Goal: Find specific page/section: Find specific page/section

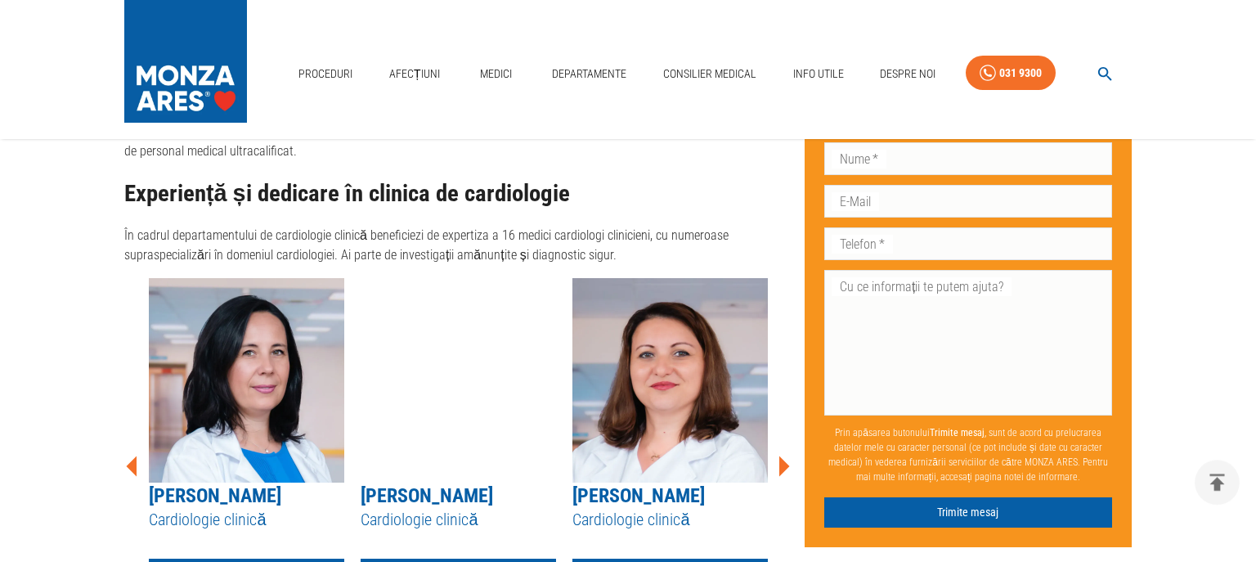
scroll to position [1209, 0]
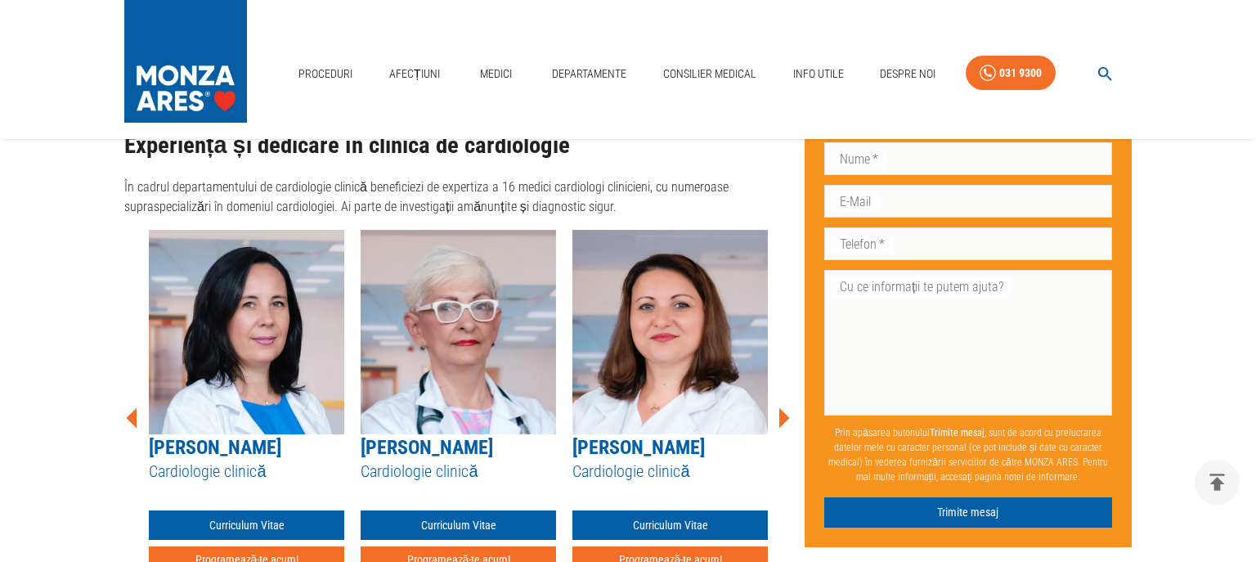
click at [783, 407] on icon at bounding box center [784, 417] width 11 height 20
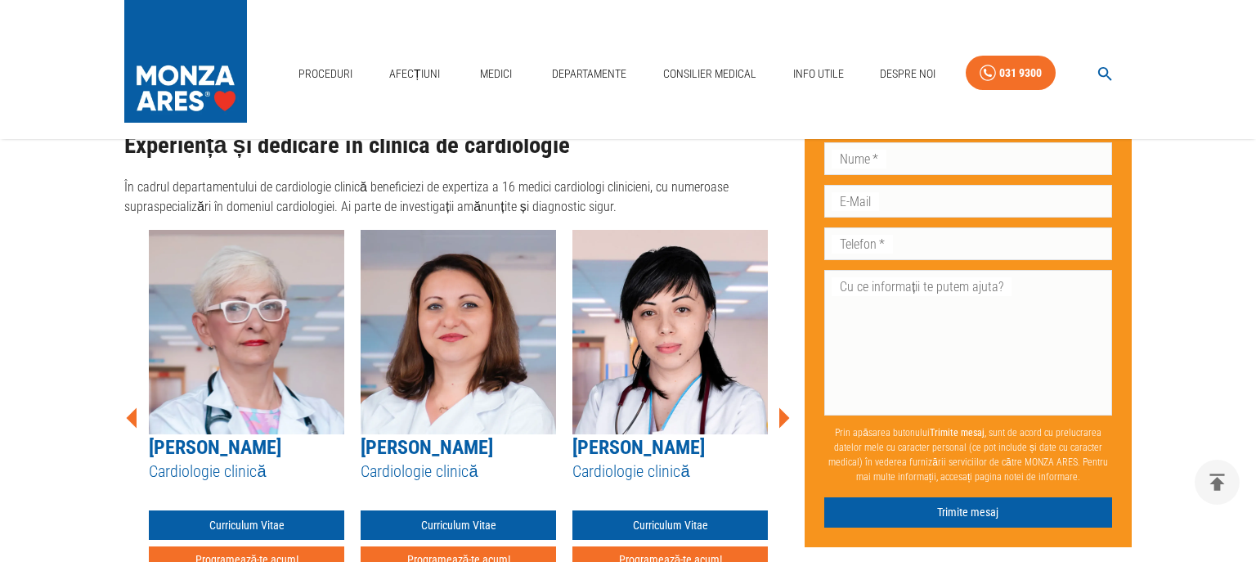
click at [783, 407] on icon at bounding box center [784, 417] width 11 height 20
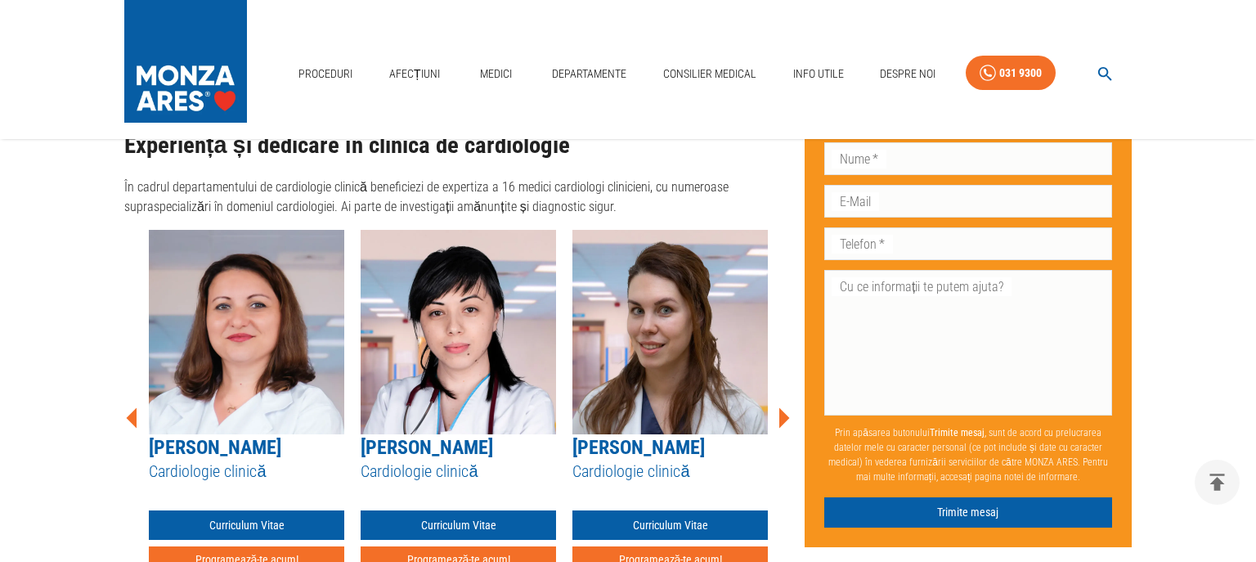
click at [783, 407] on icon at bounding box center [784, 417] width 11 height 20
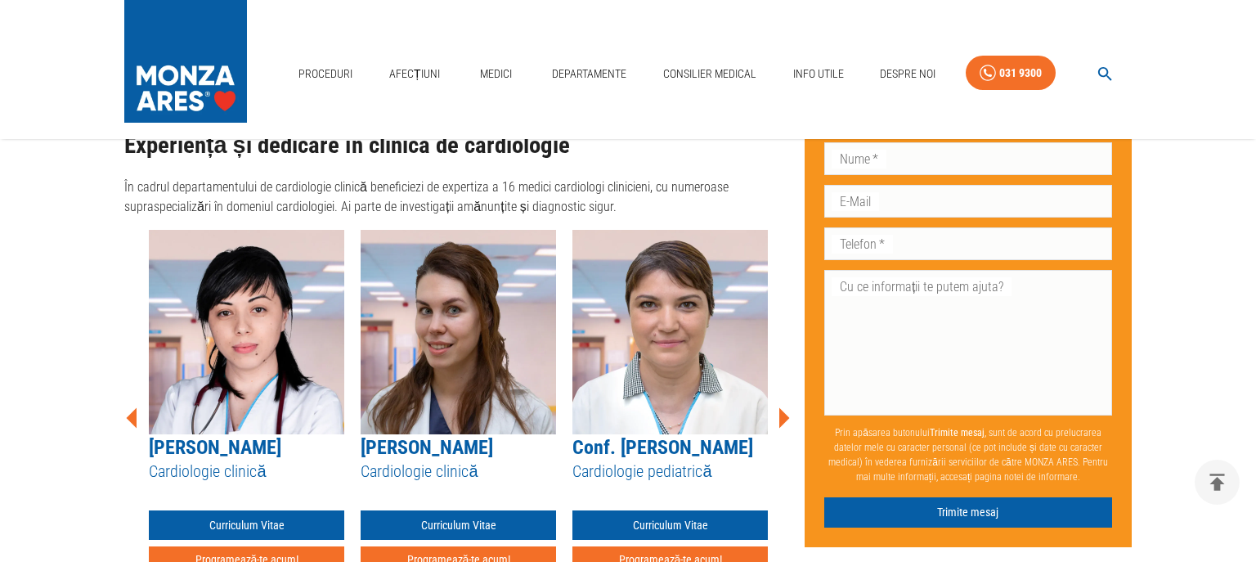
click at [783, 407] on icon at bounding box center [784, 417] width 11 height 20
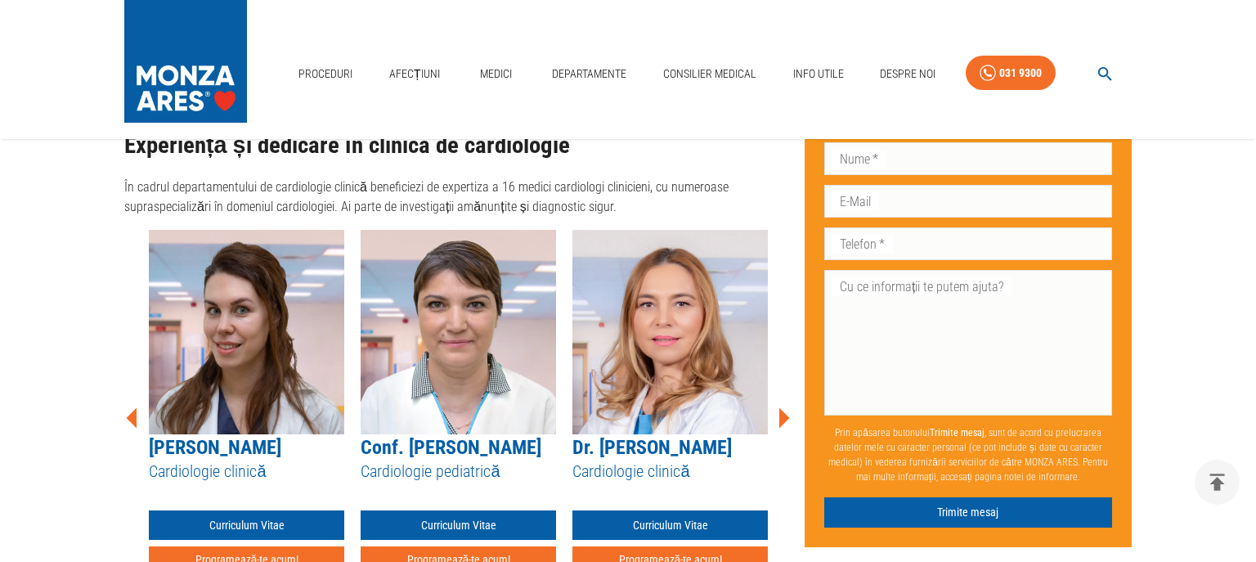
click at [783, 407] on icon at bounding box center [784, 417] width 11 height 20
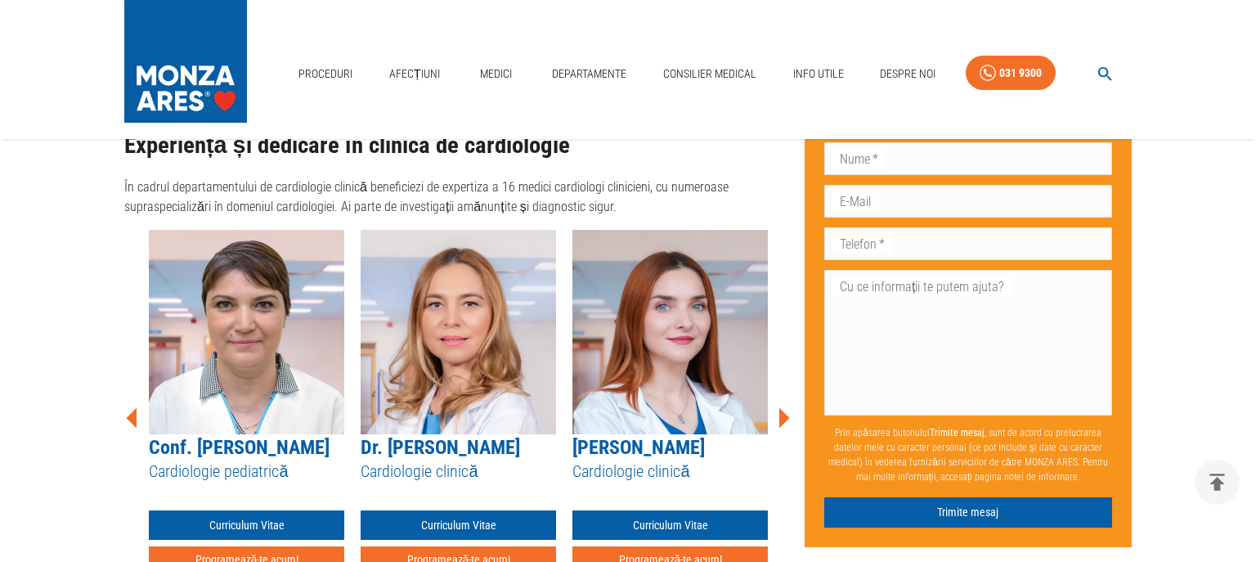
click at [783, 407] on icon at bounding box center [784, 417] width 11 height 20
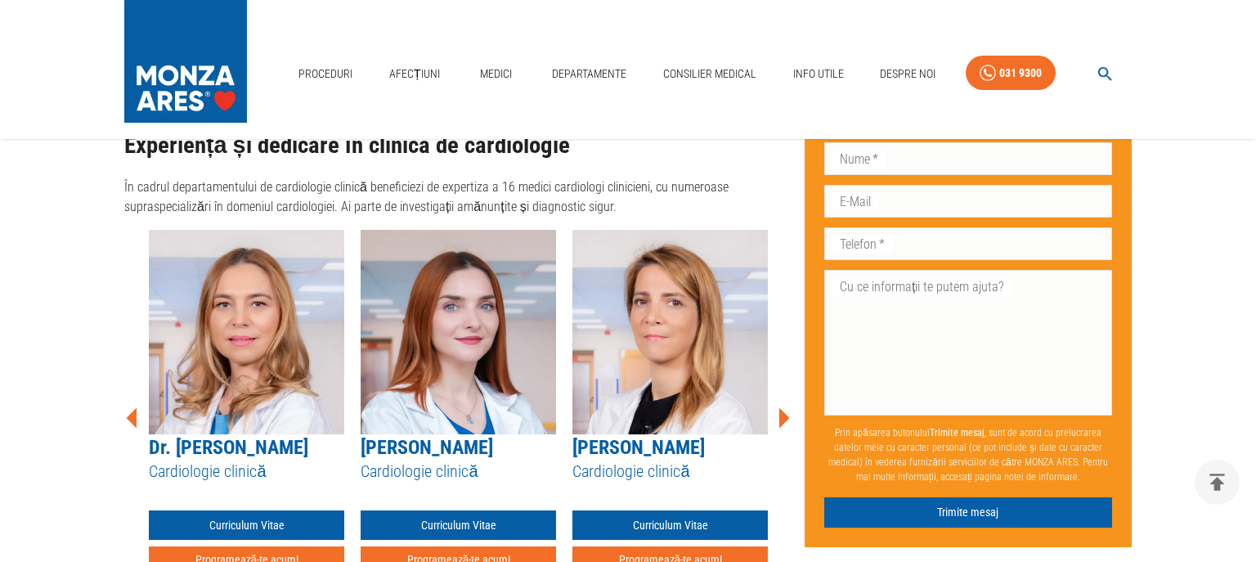
click at [783, 407] on icon at bounding box center [784, 417] width 11 height 20
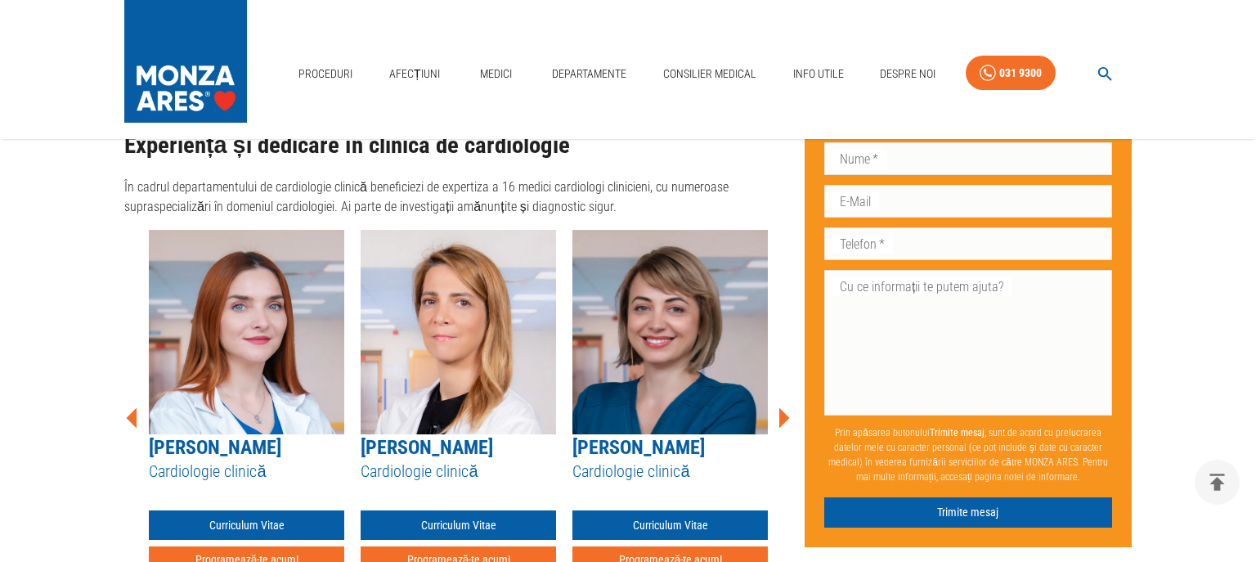
click at [783, 407] on icon at bounding box center [784, 417] width 11 height 20
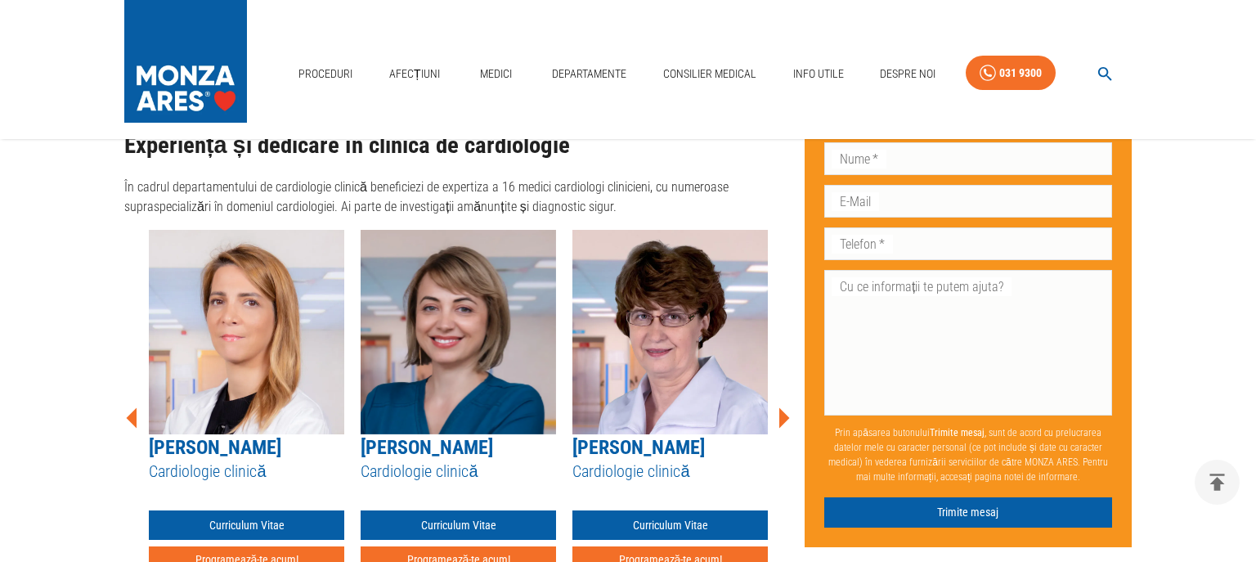
click at [783, 407] on icon at bounding box center [784, 417] width 11 height 20
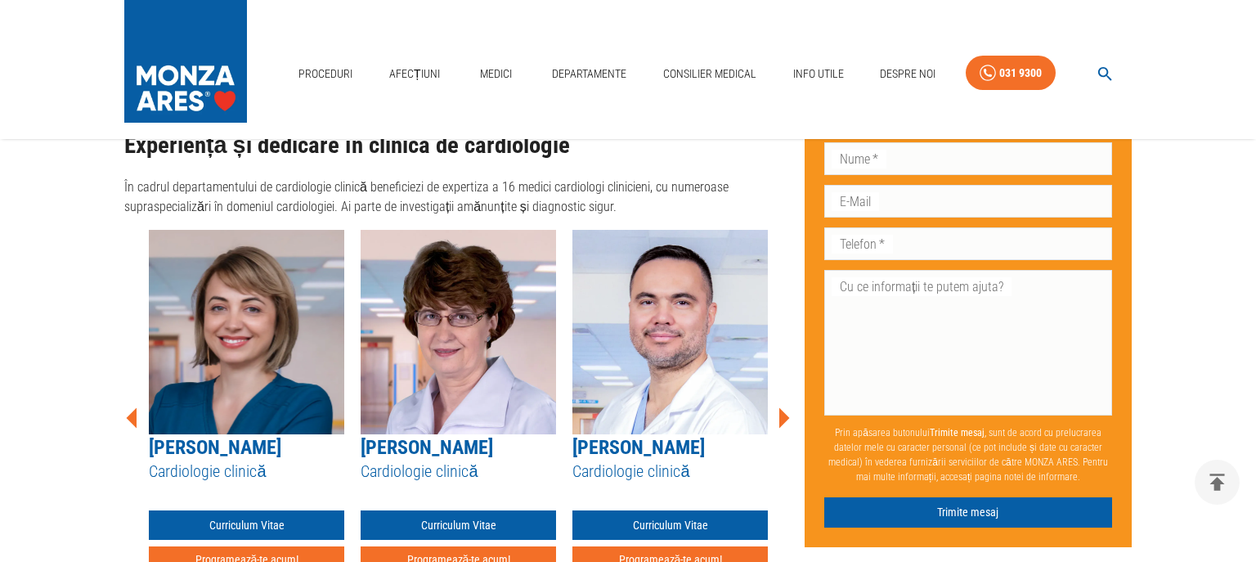
click at [783, 407] on icon at bounding box center [784, 417] width 11 height 20
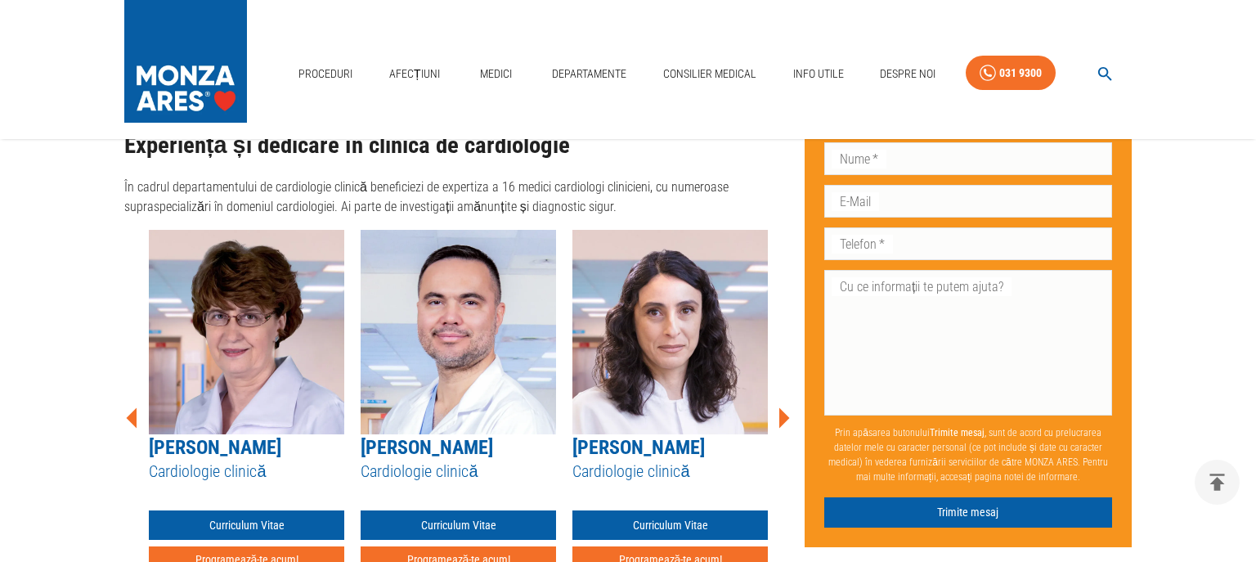
click at [783, 407] on icon at bounding box center [784, 417] width 11 height 20
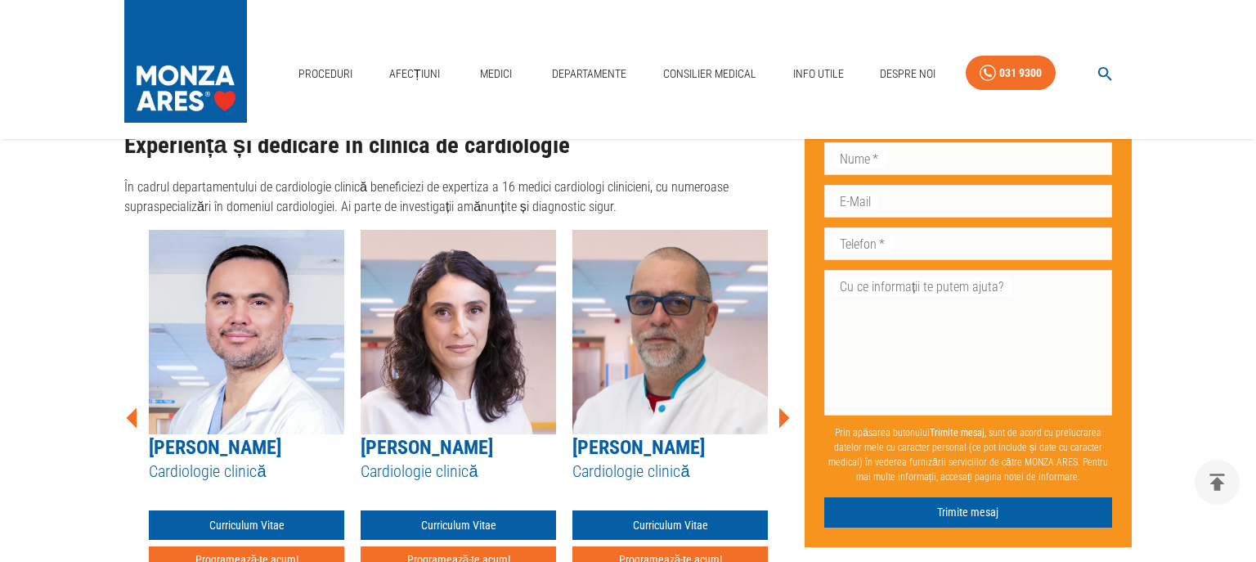
click at [783, 407] on icon at bounding box center [784, 417] width 11 height 20
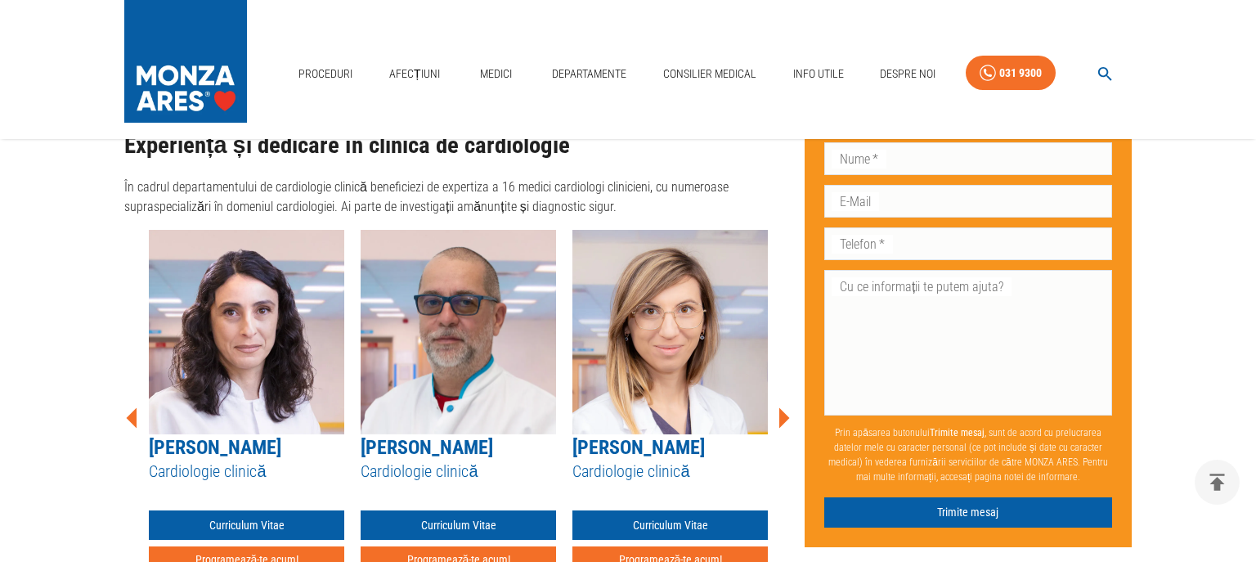
click at [783, 407] on icon at bounding box center [784, 417] width 11 height 20
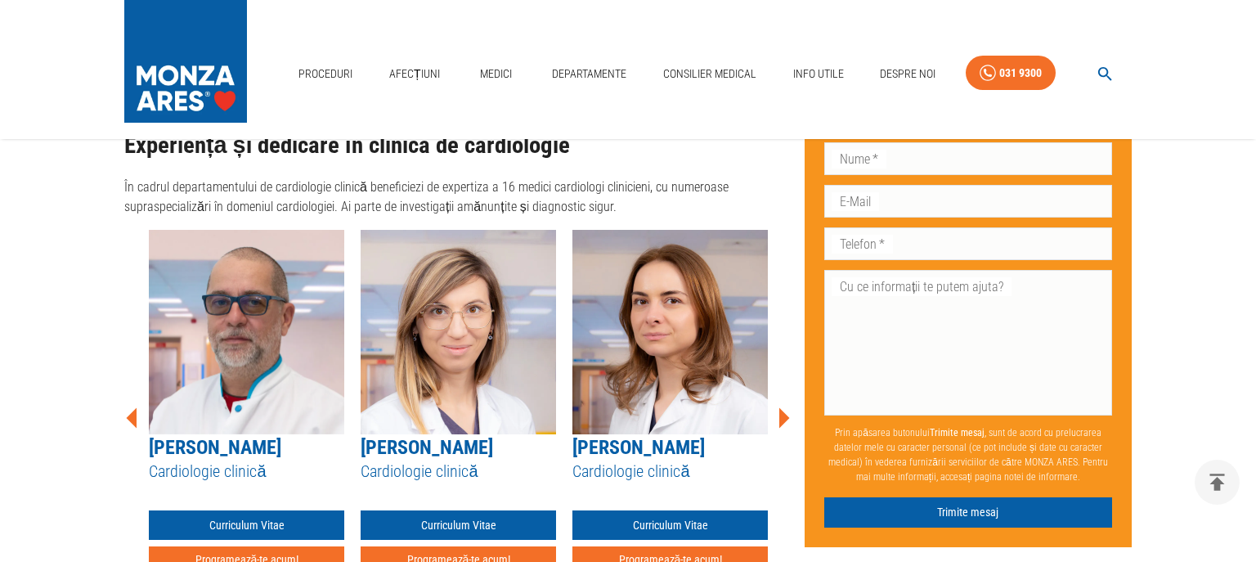
click at [783, 407] on icon at bounding box center [784, 417] width 11 height 20
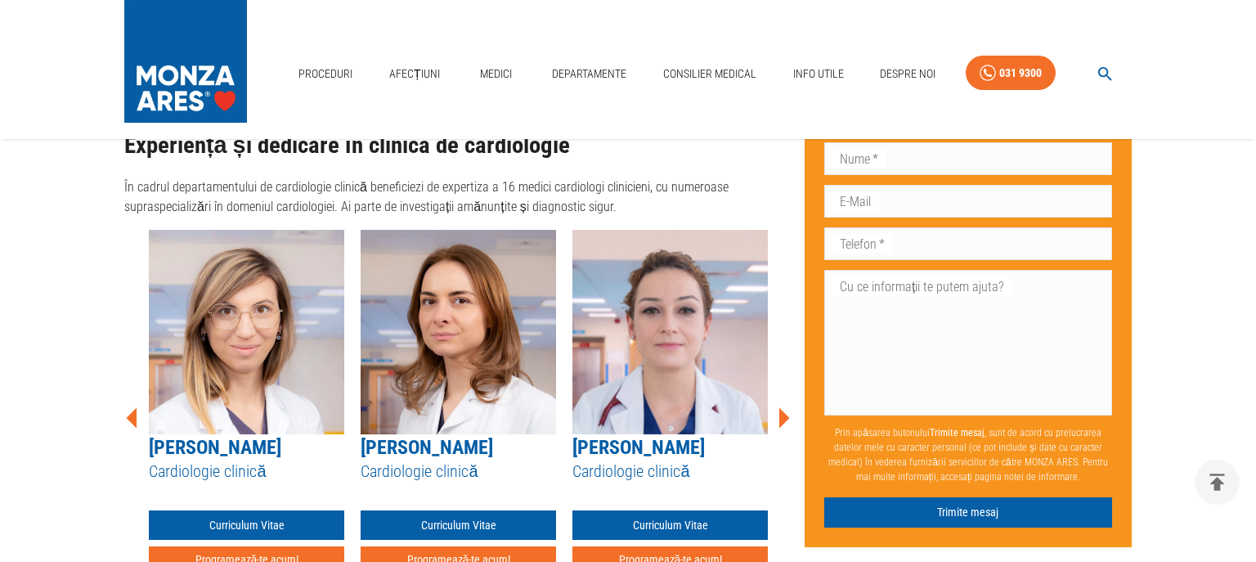
click at [783, 407] on icon at bounding box center [784, 417] width 11 height 20
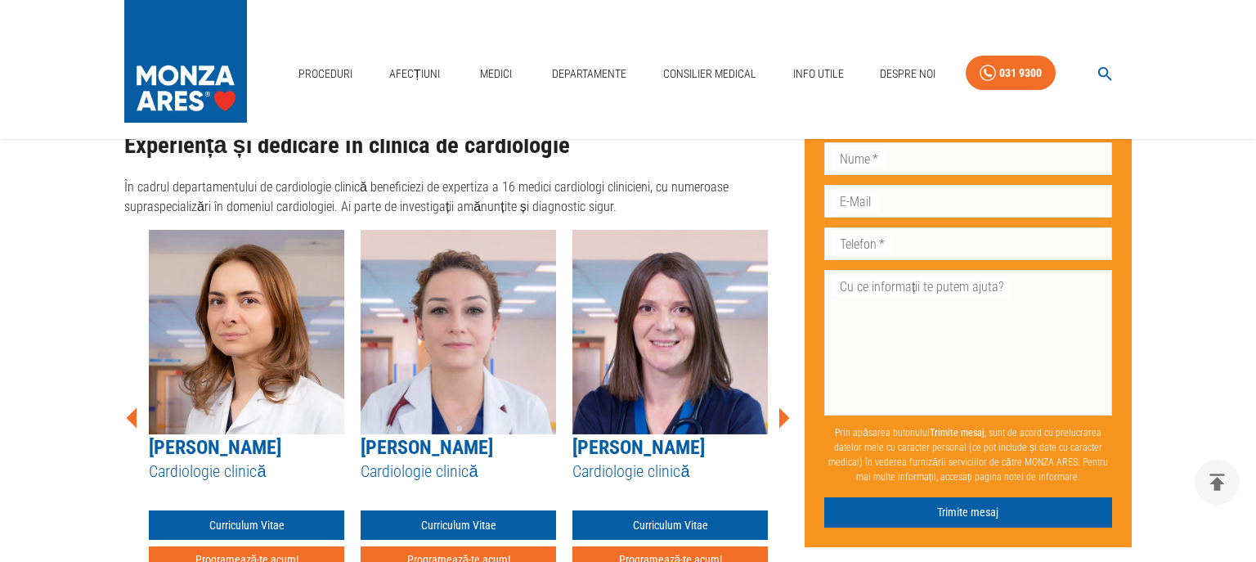
click at [783, 407] on icon at bounding box center [784, 417] width 11 height 20
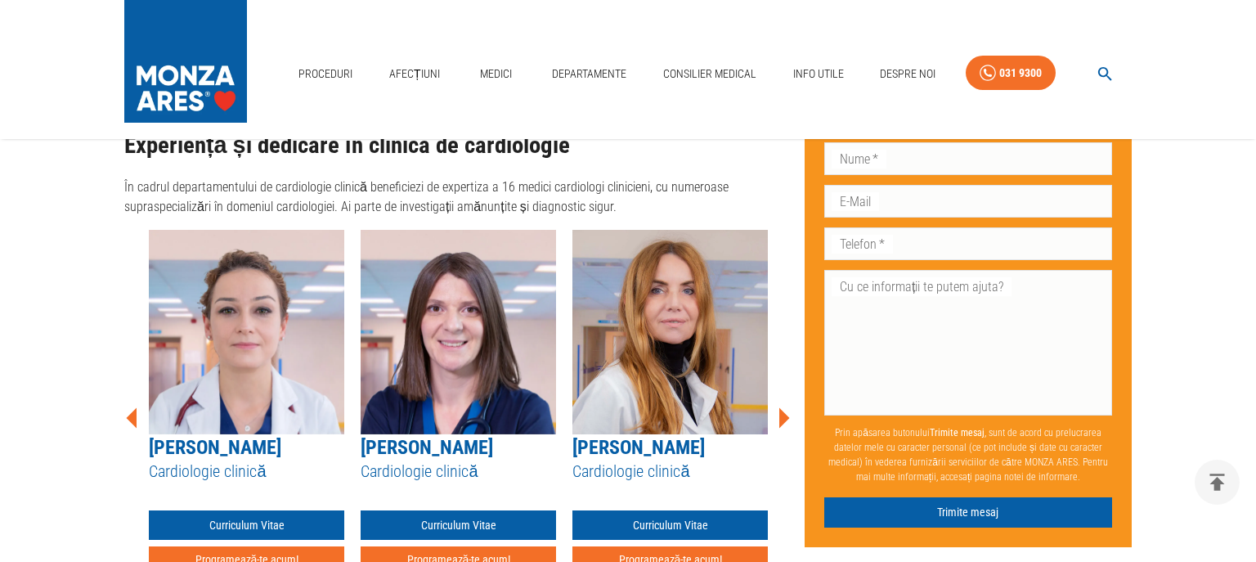
click at [783, 407] on icon at bounding box center [784, 417] width 11 height 20
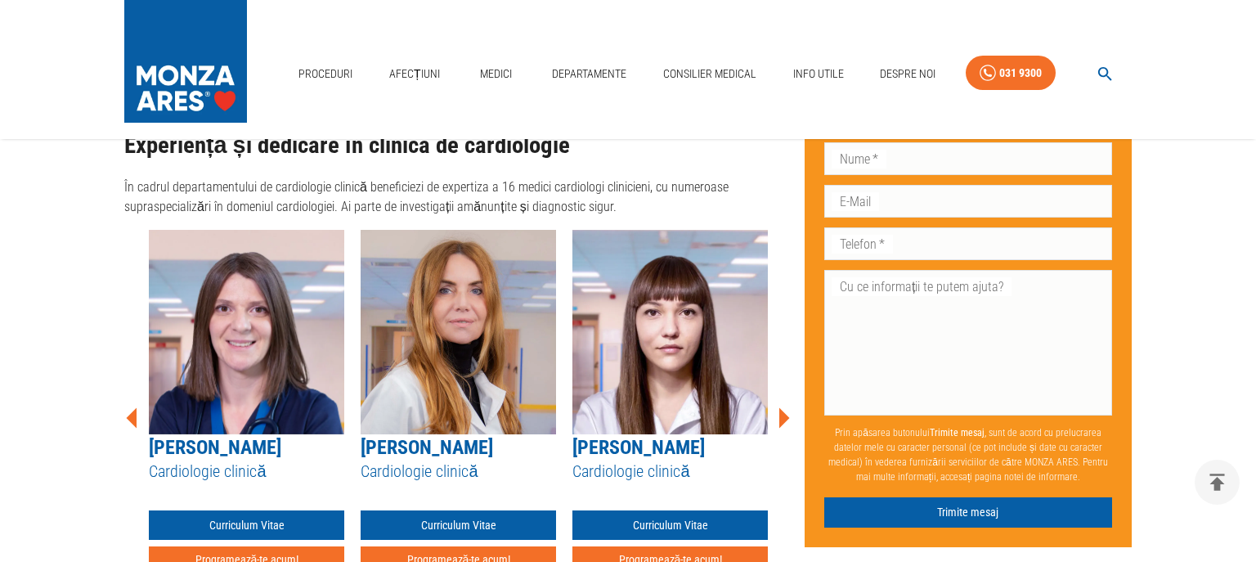
click at [783, 407] on icon at bounding box center [784, 417] width 11 height 20
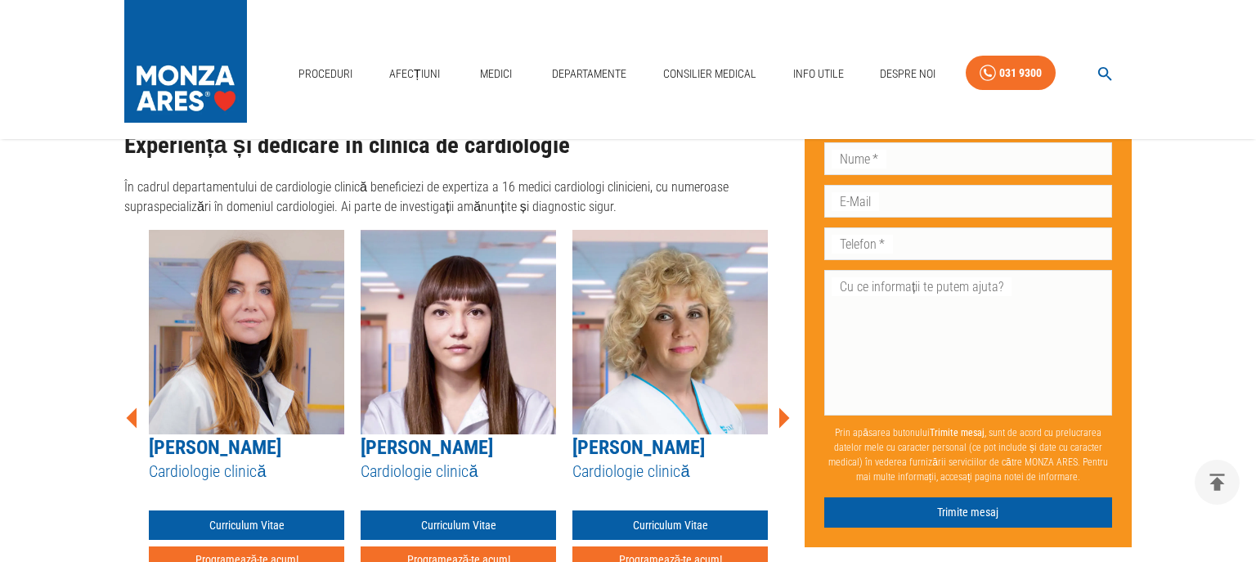
click at [783, 407] on icon at bounding box center [784, 417] width 11 height 20
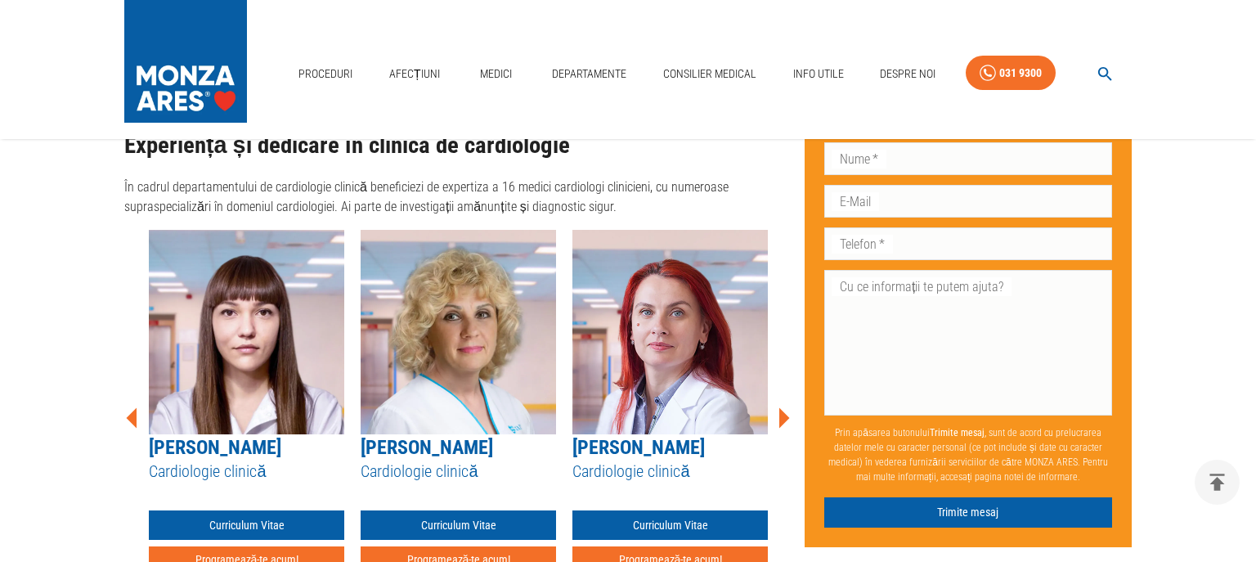
click at [783, 407] on icon at bounding box center [784, 417] width 11 height 20
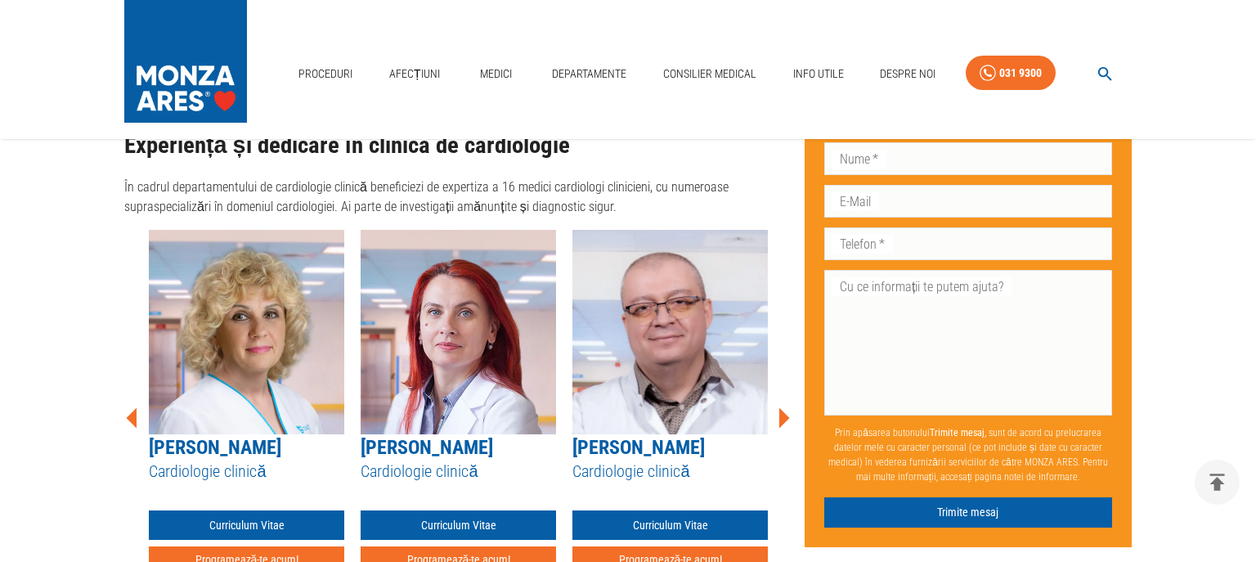
click at [783, 407] on icon at bounding box center [784, 417] width 11 height 20
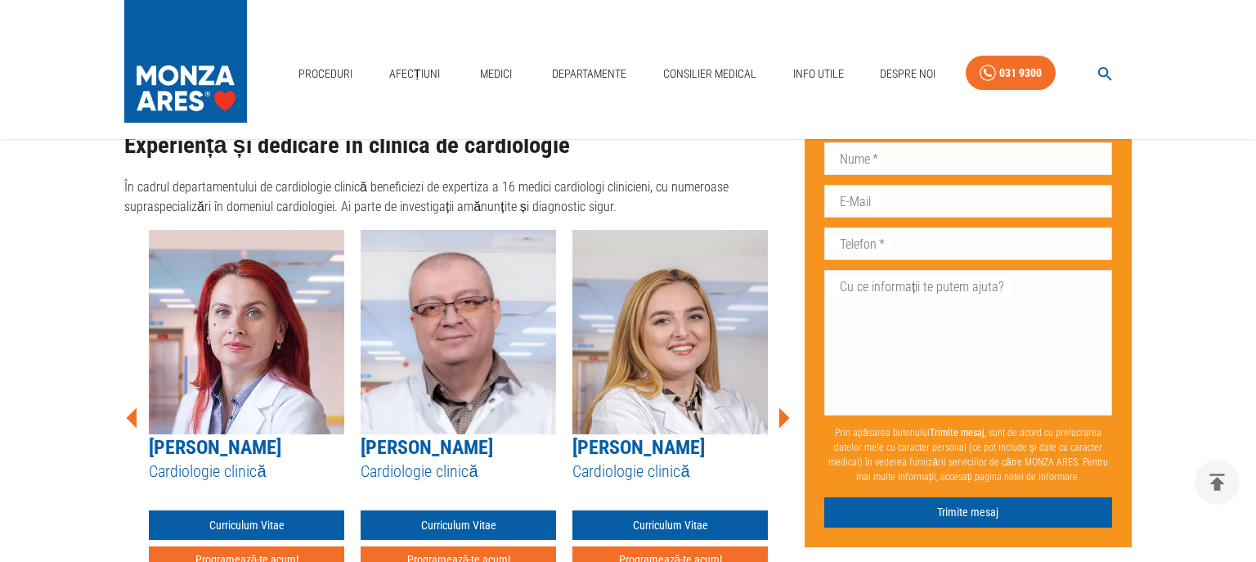
click at [783, 407] on icon at bounding box center [784, 417] width 11 height 20
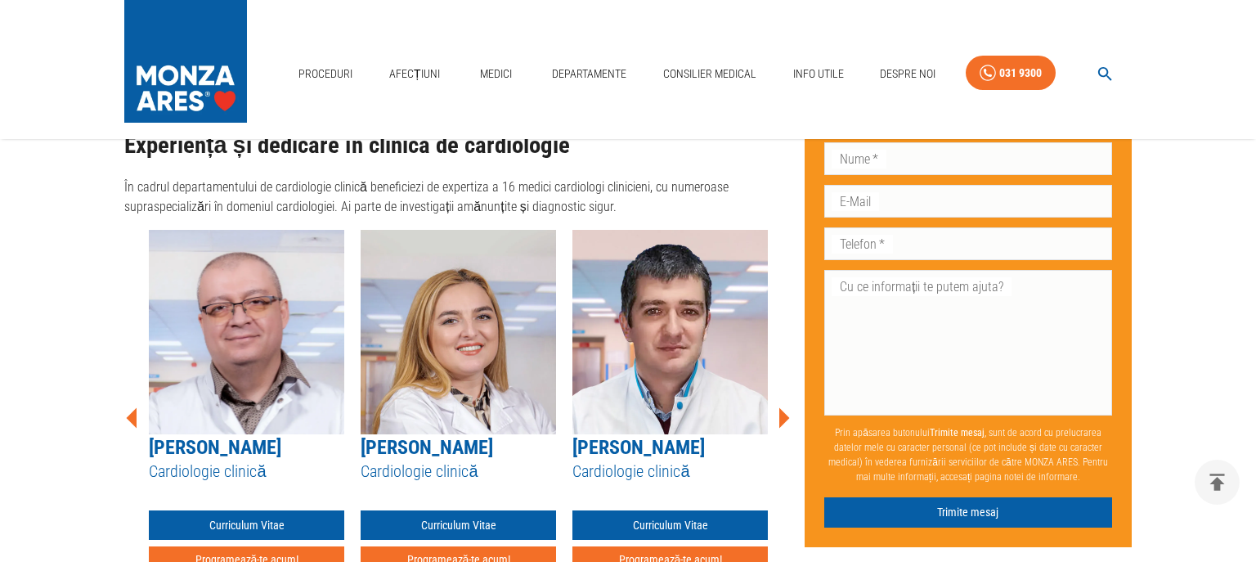
click at [783, 407] on icon at bounding box center [784, 417] width 11 height 20
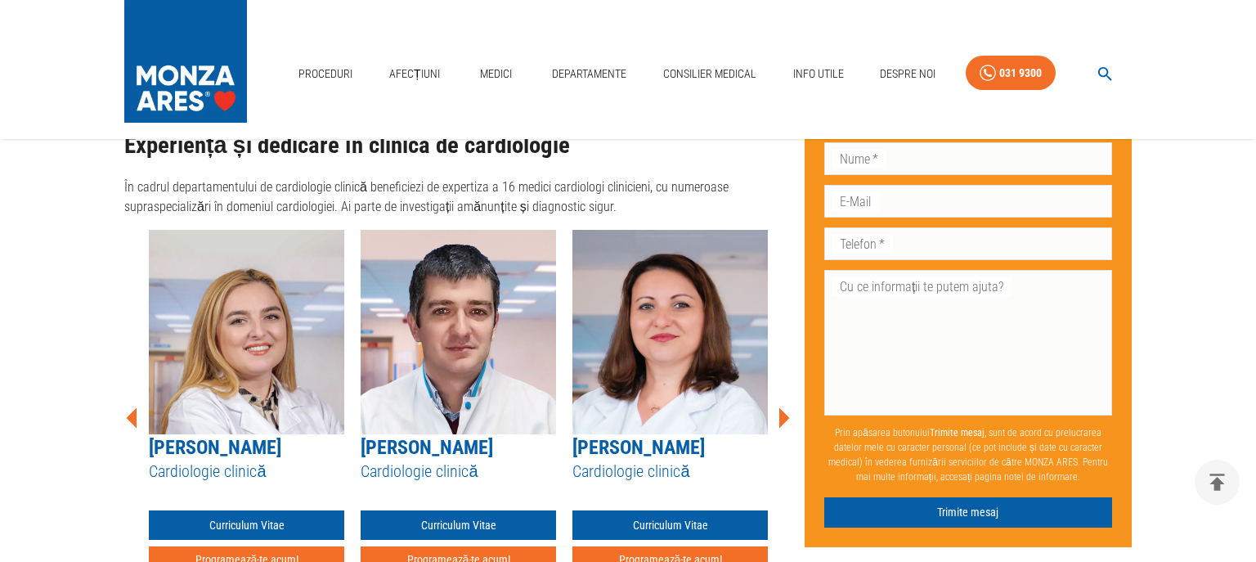
click at [783, 407] on icon at bounding box center [784, 417] width 11 height 20
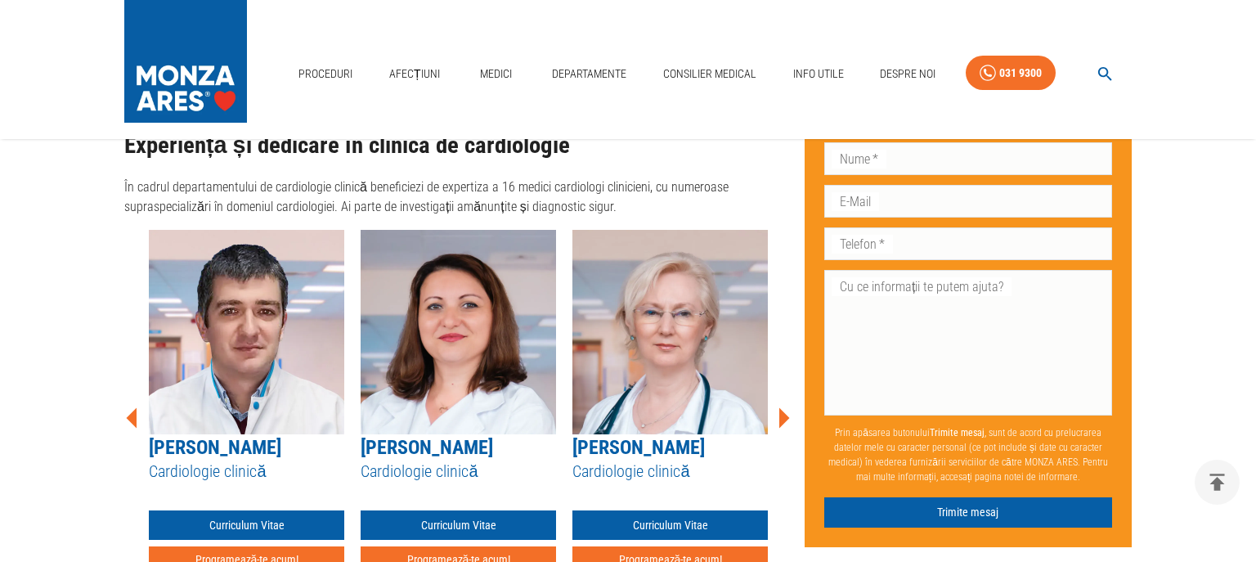
click at [783, 407] on icon at bounding box center [784, 417] width 11 height 20
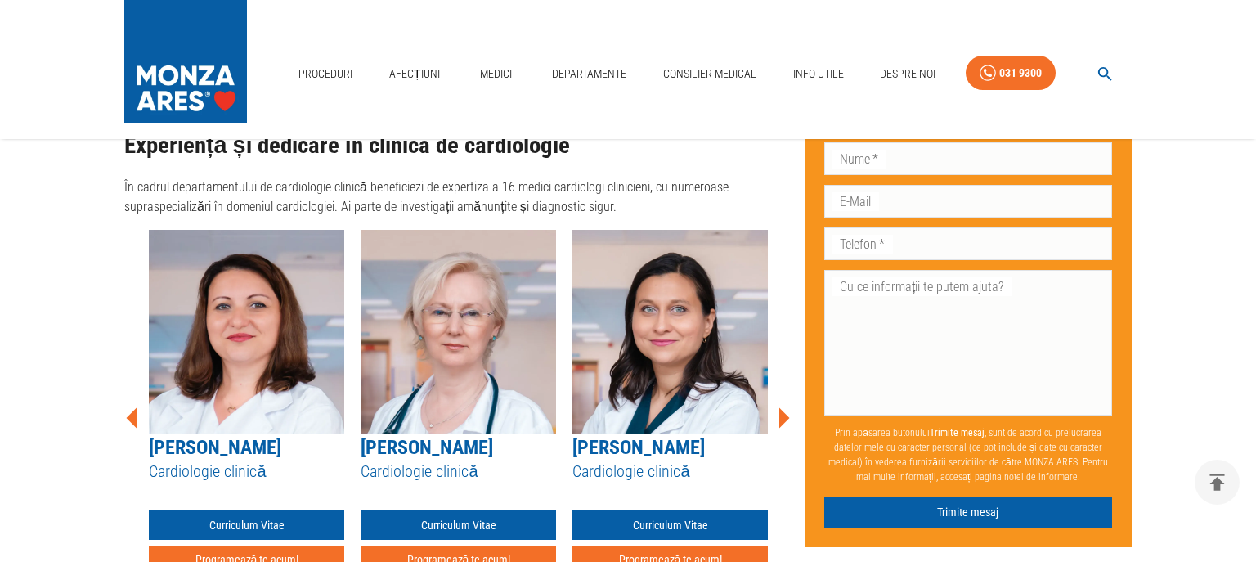
click at [783, 407] on icon at bounding box center [784, 417] width 11 height 20
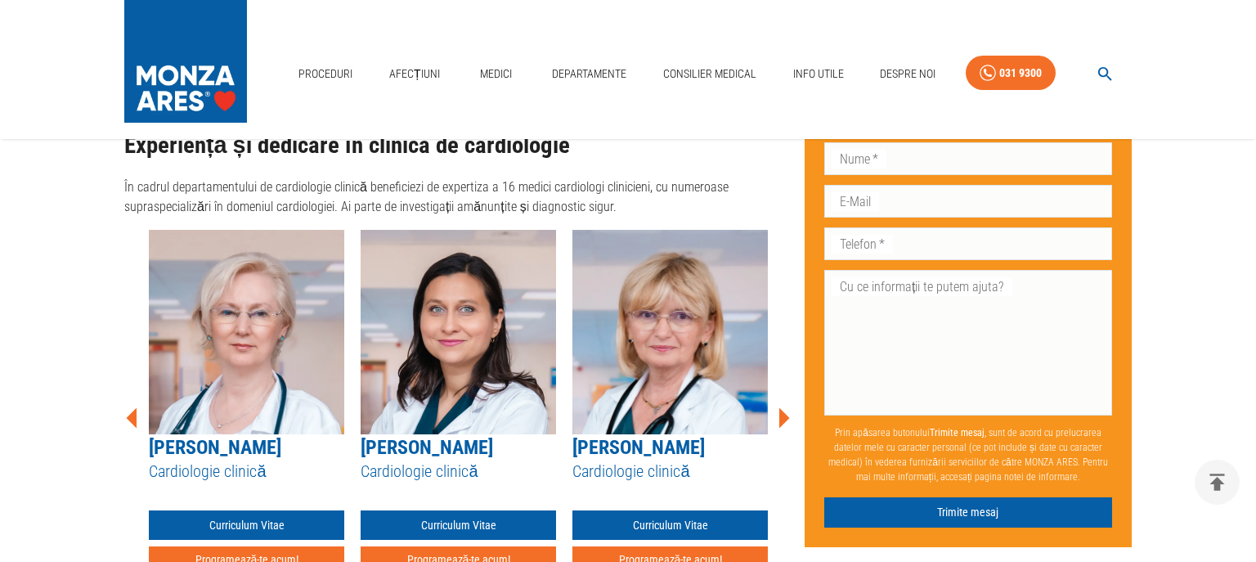
click at [783, 407] on icon at bounding box center [784, 417] width 11 height 20
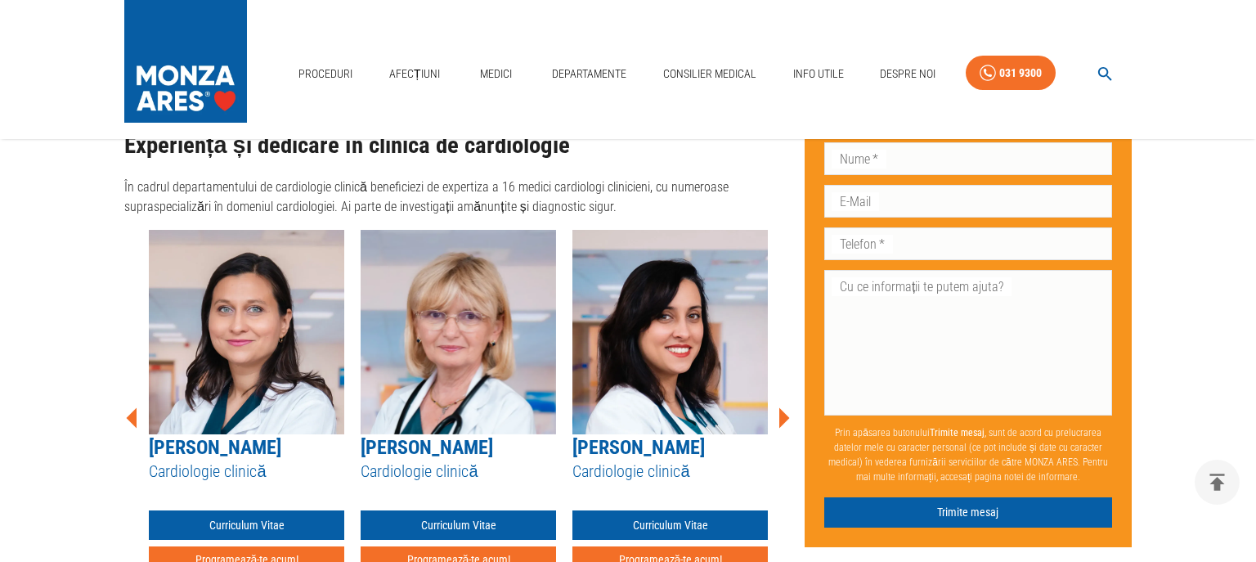
click at [783, 407] on icon at bounding box center [784, 417] width 11 height 20
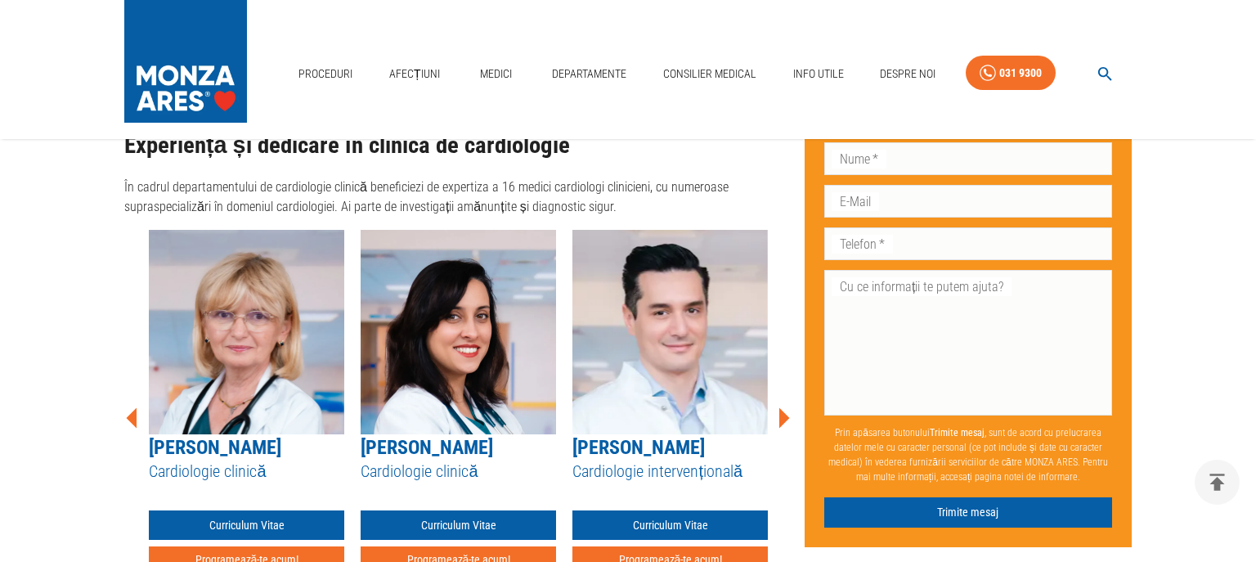
click at [783, 407] on icon at bounding box center [784, 417] width 11 height 20
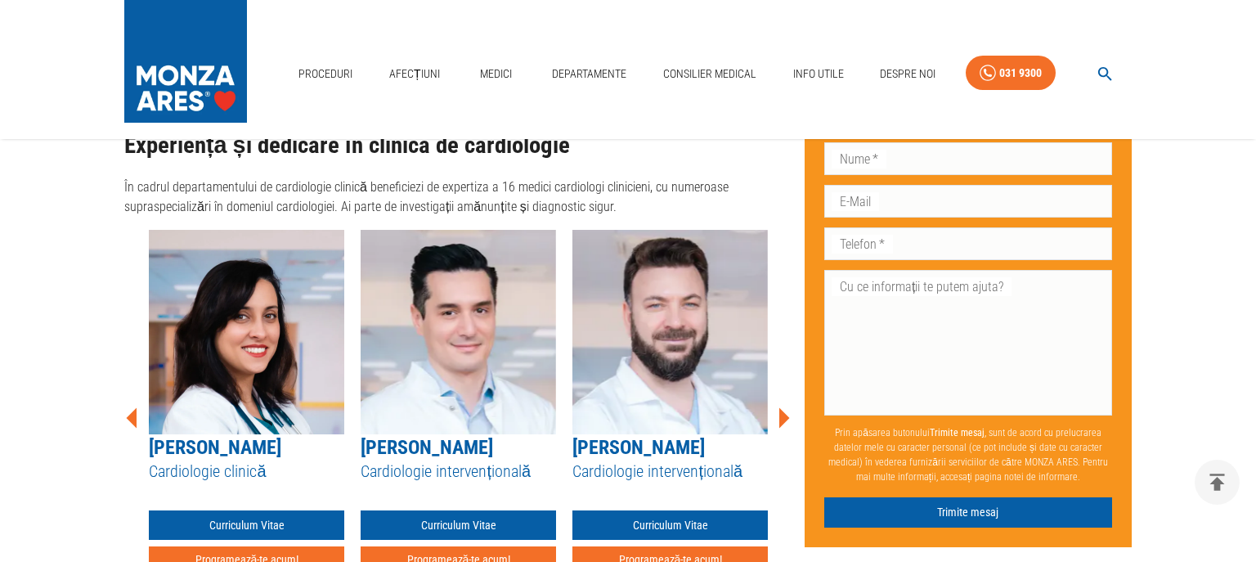
click at [783, 407] on icon at bounding box center [784, 417] width 11 height 20
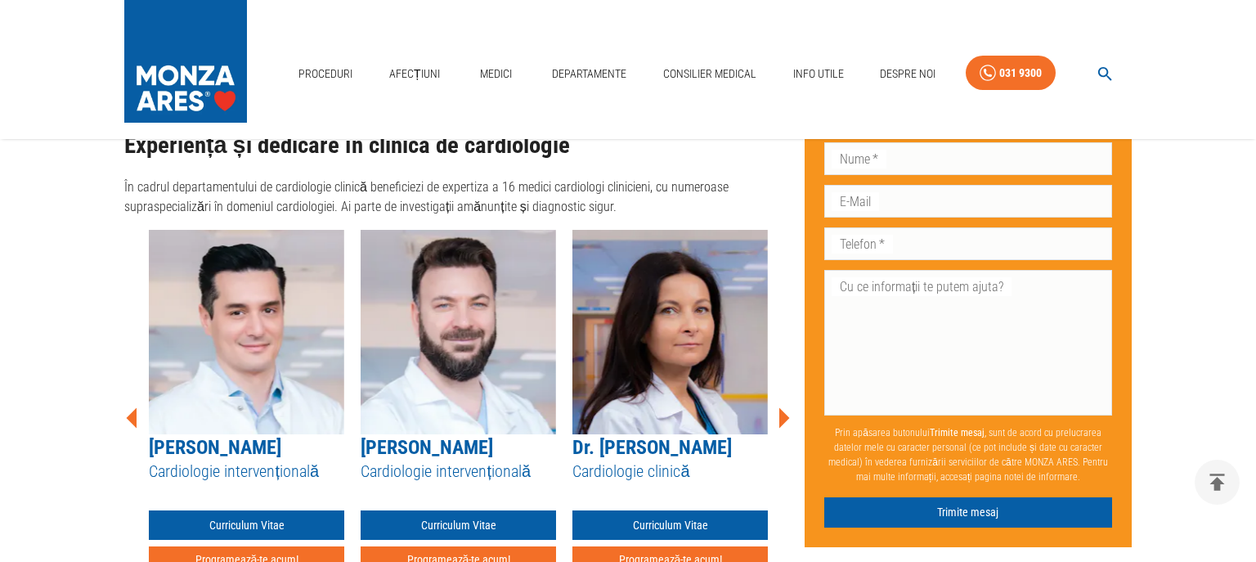
click at [783, 407] on icon at bounding box center [784, 417] width 11 height 20
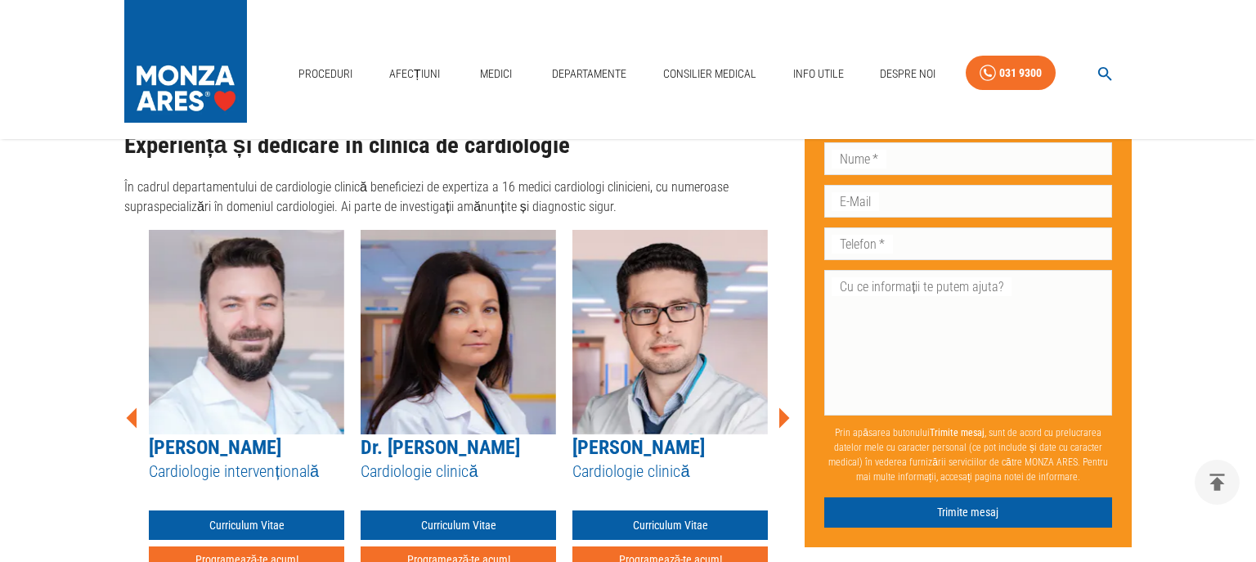
click at [783, 407] on icon at bounding box center [784, 417] width 11 height 20
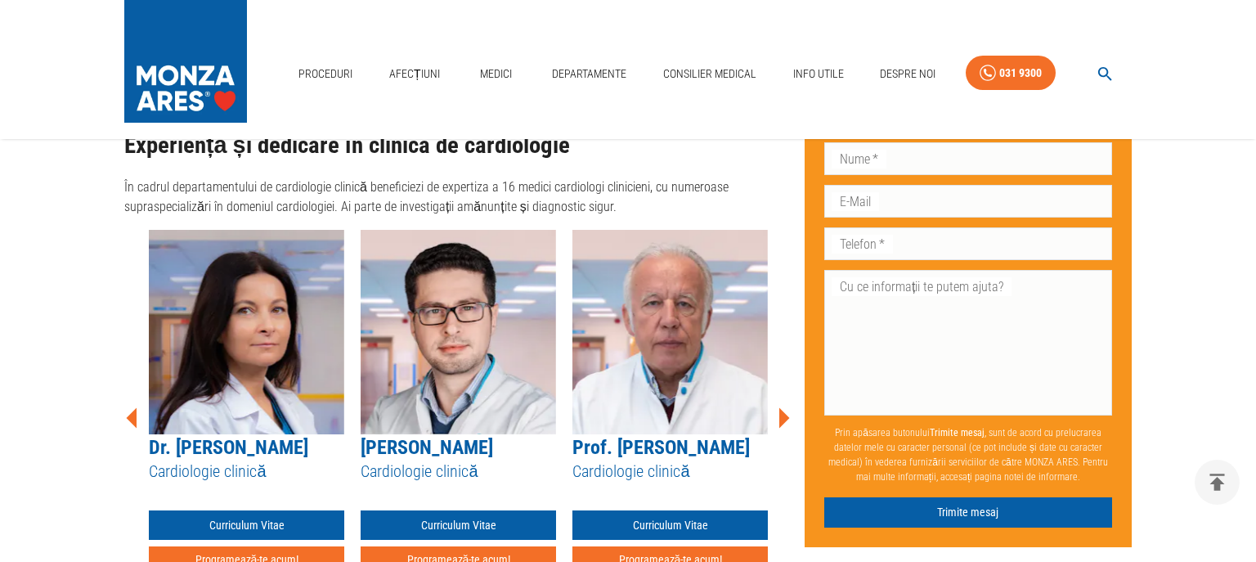
click at [783, 407] on icon at bounding box center [784, 417] width 11 height 20
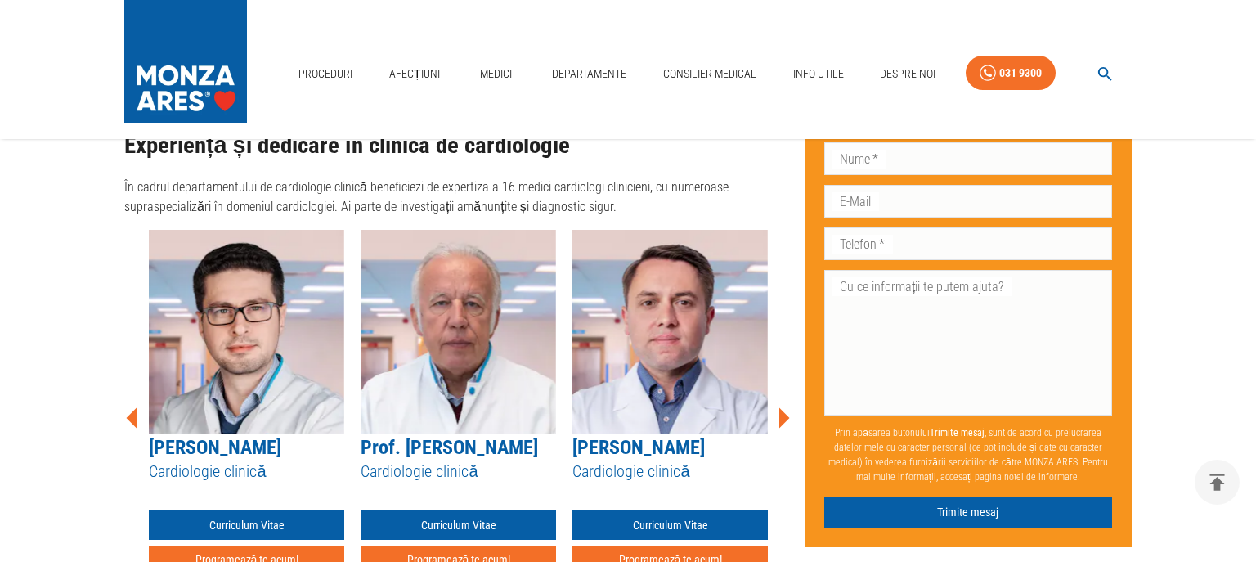
click at [783, 407] on icon at bounding box center [784, 417] width 11 height 20
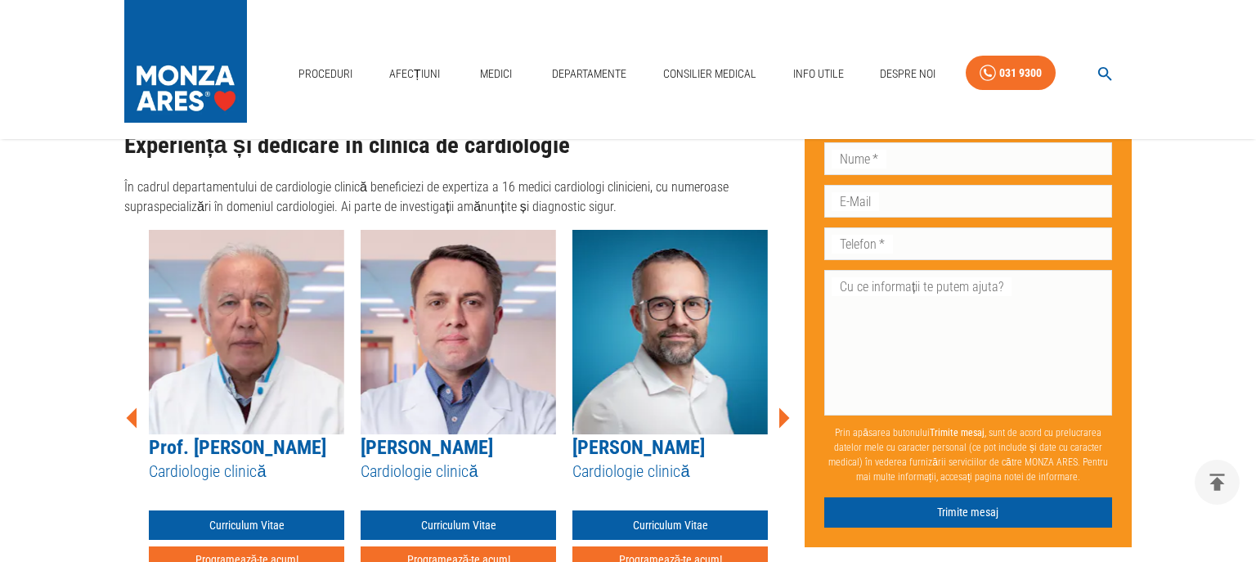
click at [783, 407] on icon at bounding box center [784, 417] width 11 height 20
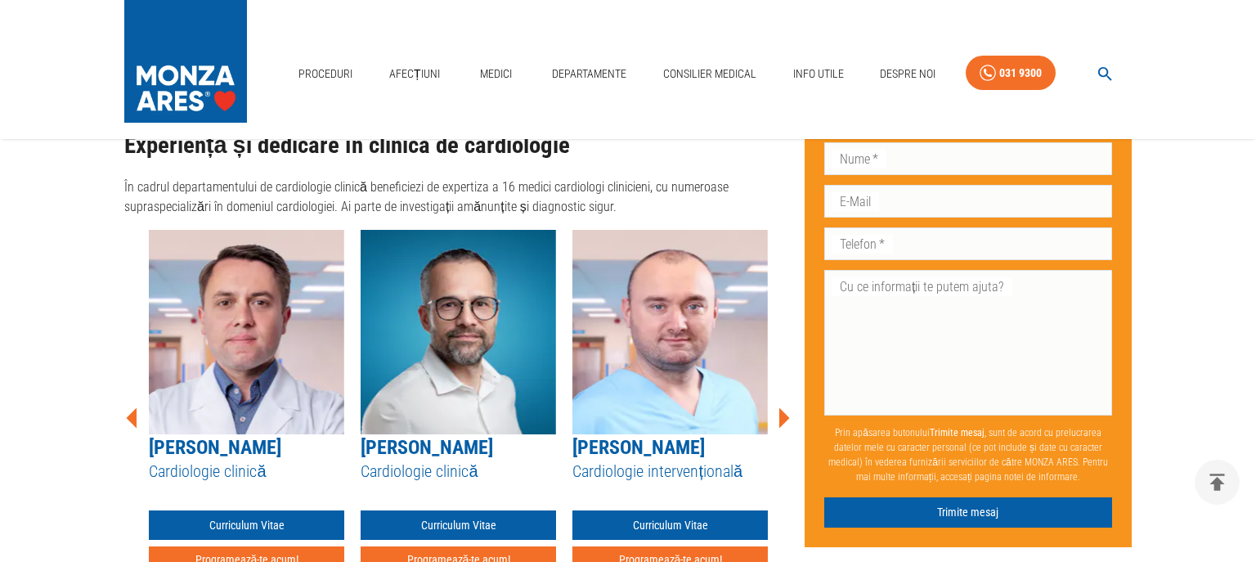
click at [783, 407] on icon at bounding box center [784, 417] width 11 height 20
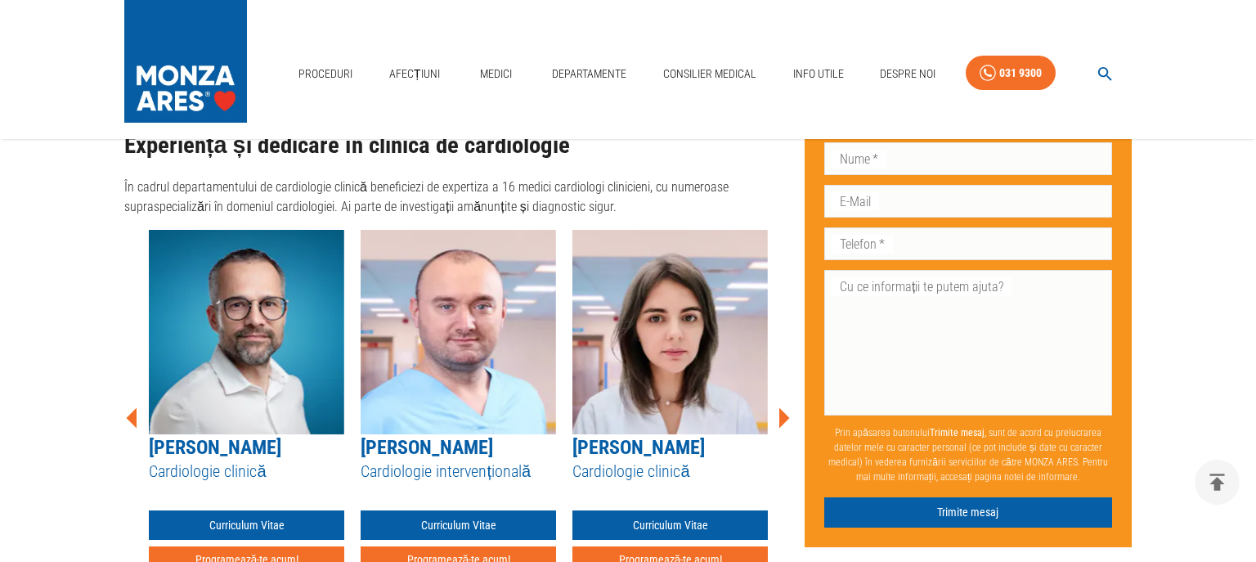
click at [783, 407] on icon at bounding box center [784, 417] width 11 height 20
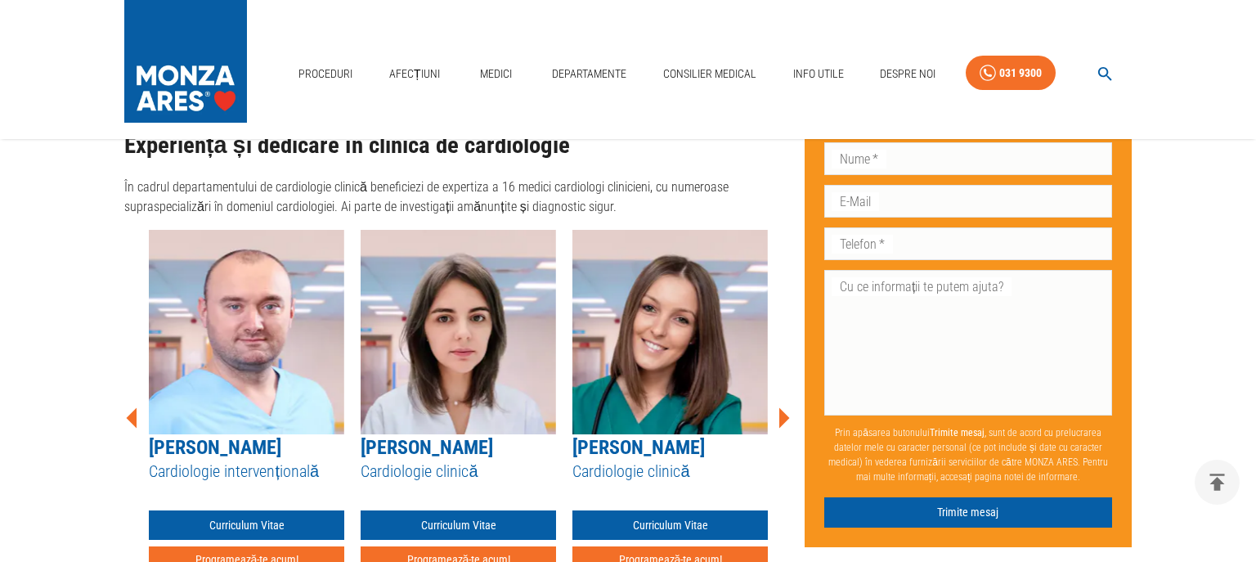
click at [783, 407] on icon at bounding box center [784, 417] width 11 height 20
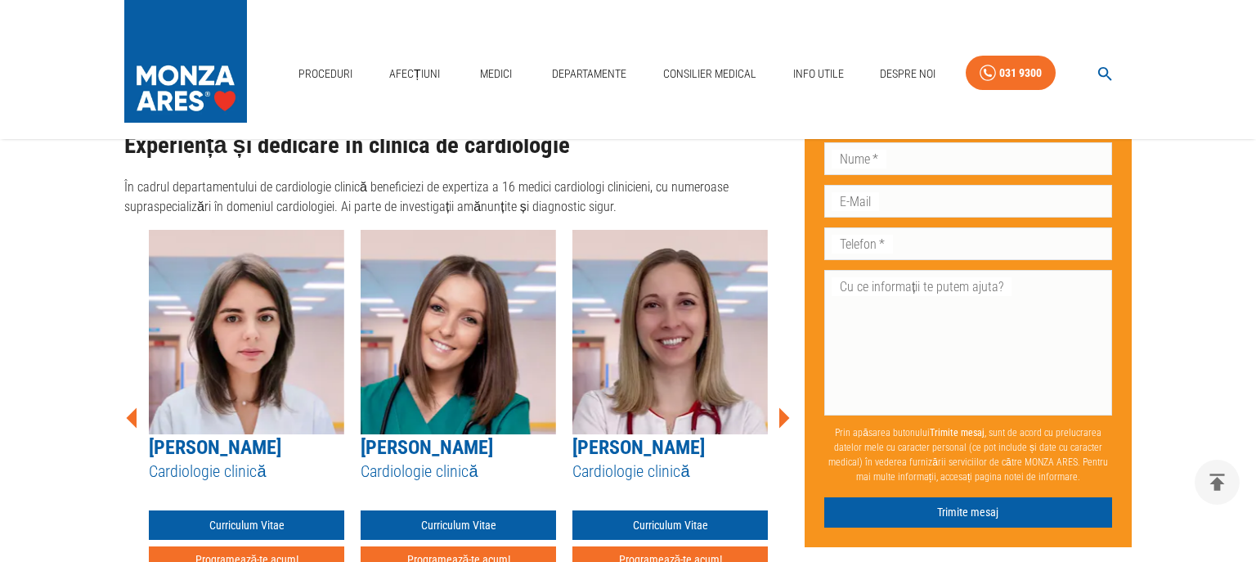
click at [783, 407] on icon at bounding box center [784, 417] width 11 height 20
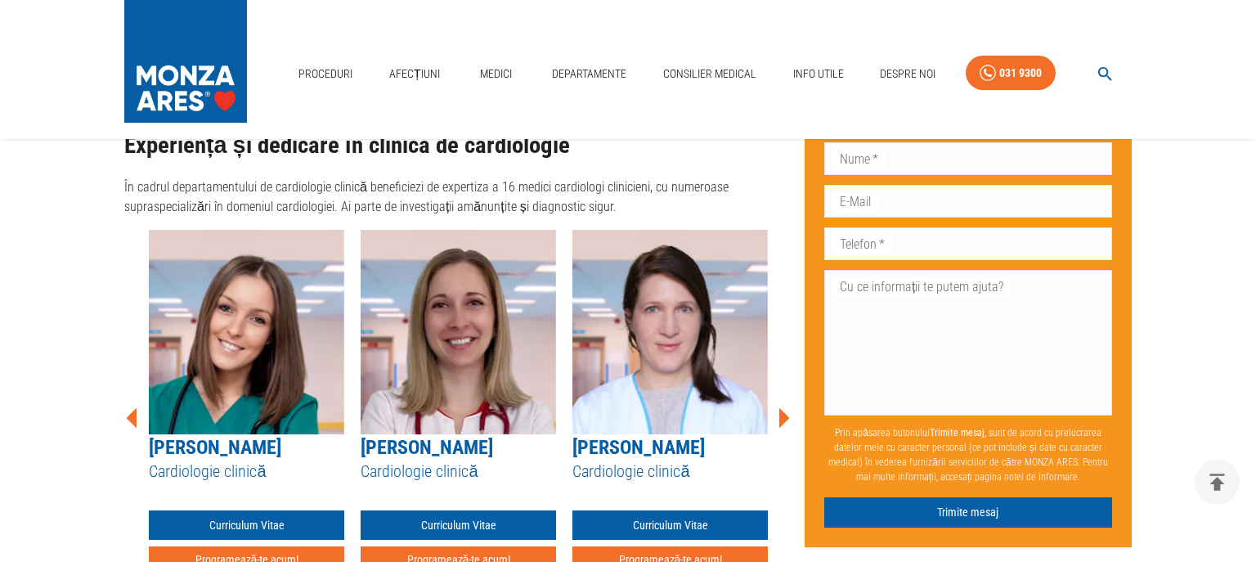
click at [783, 407] on icon at bounding box center [784, 417] width 11 height 20
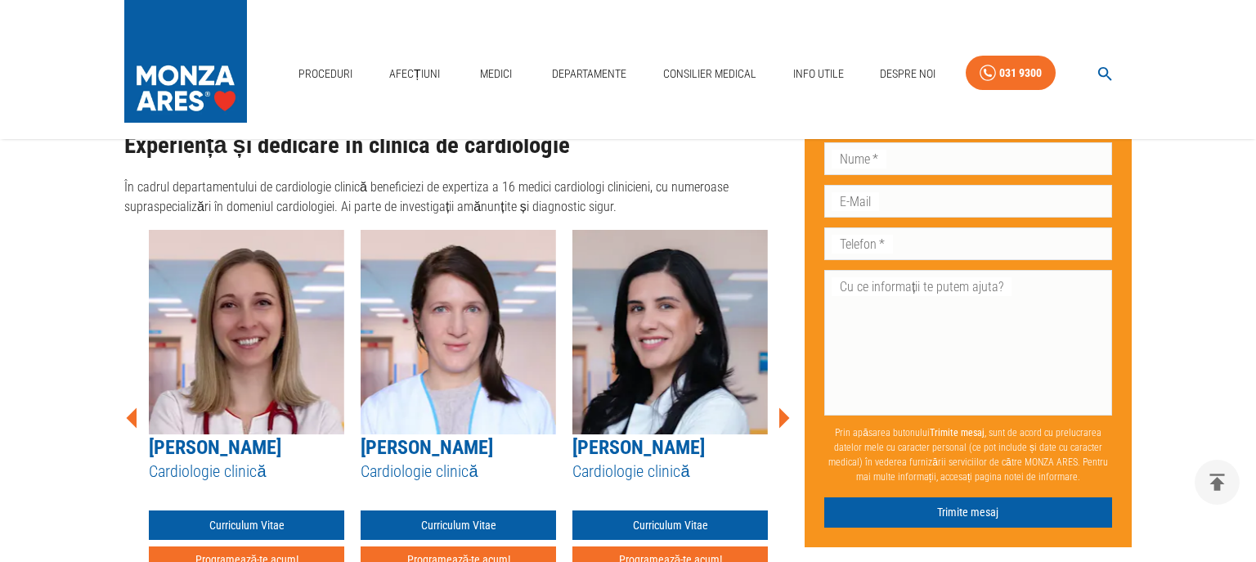
click at [783, 407] on icon at bounding box center [784, 417] width 11 height 20
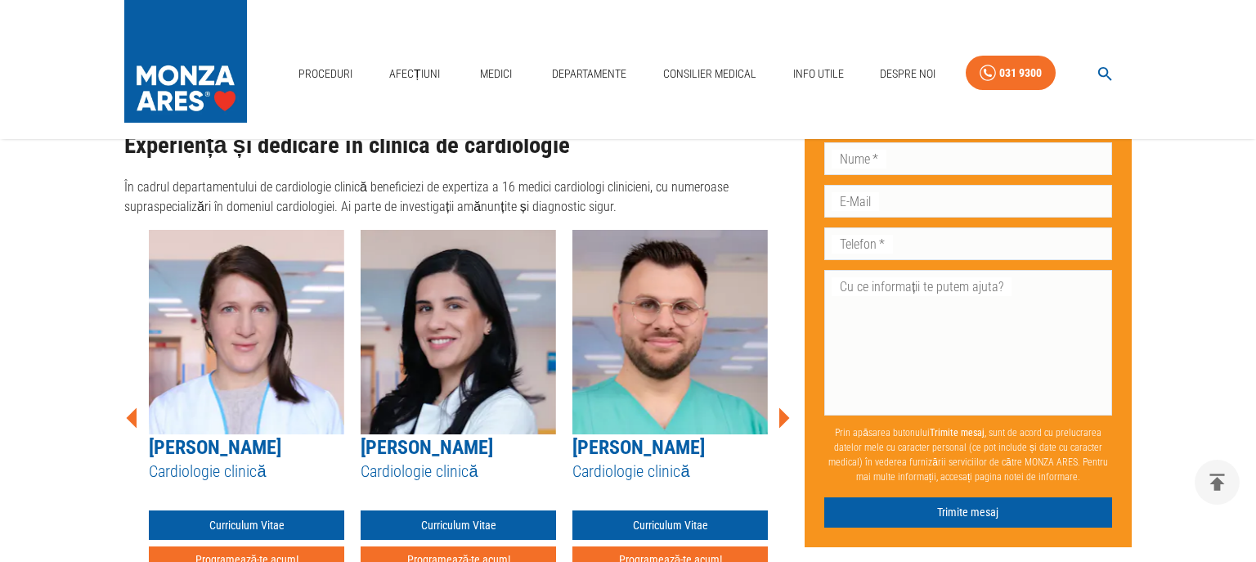
click at [783, 407] on icon at bounding box center [784, 417] width 11 height 20
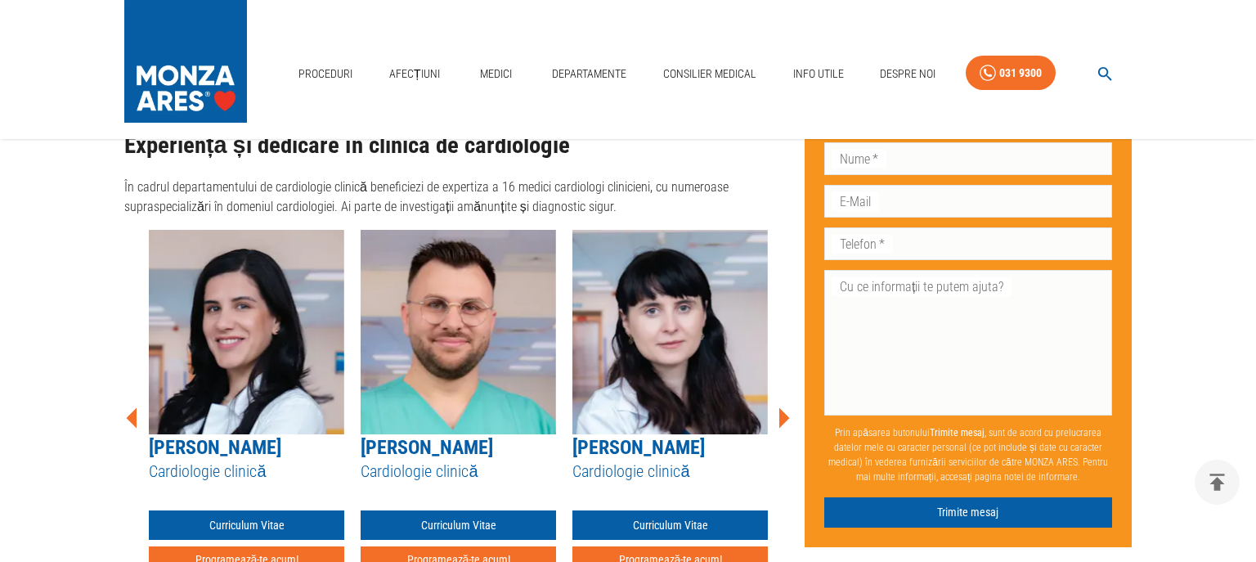
click at [783, 407] on icon at bounding box center [784, 417] width 11 height 20
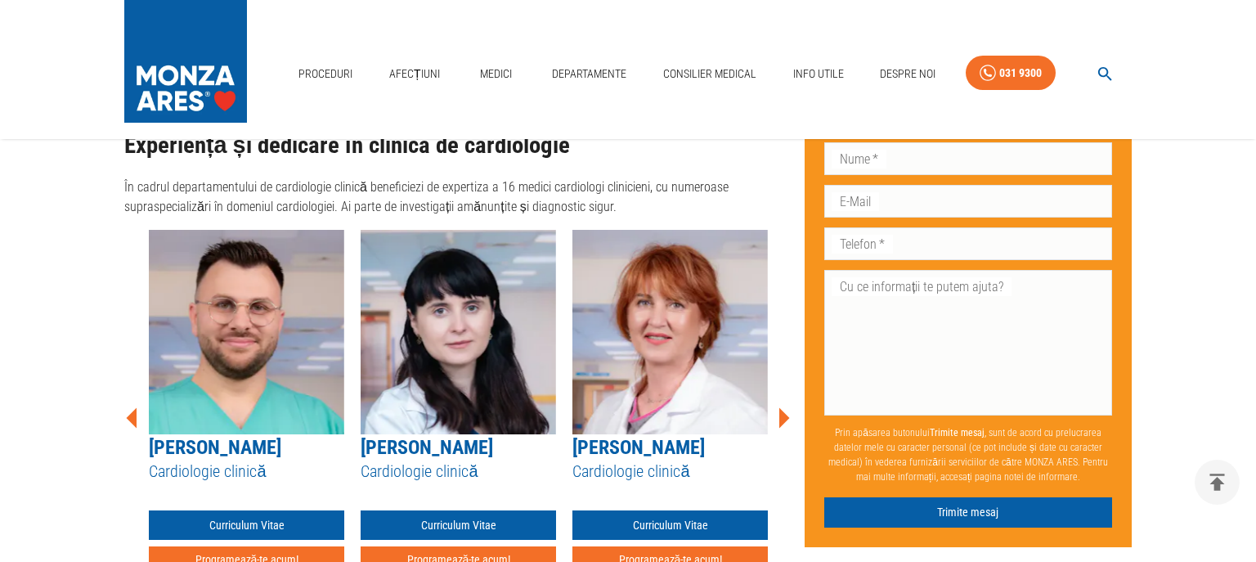
click at [783, 407] on icon at bounding box center [784, 417] width 11 height 20
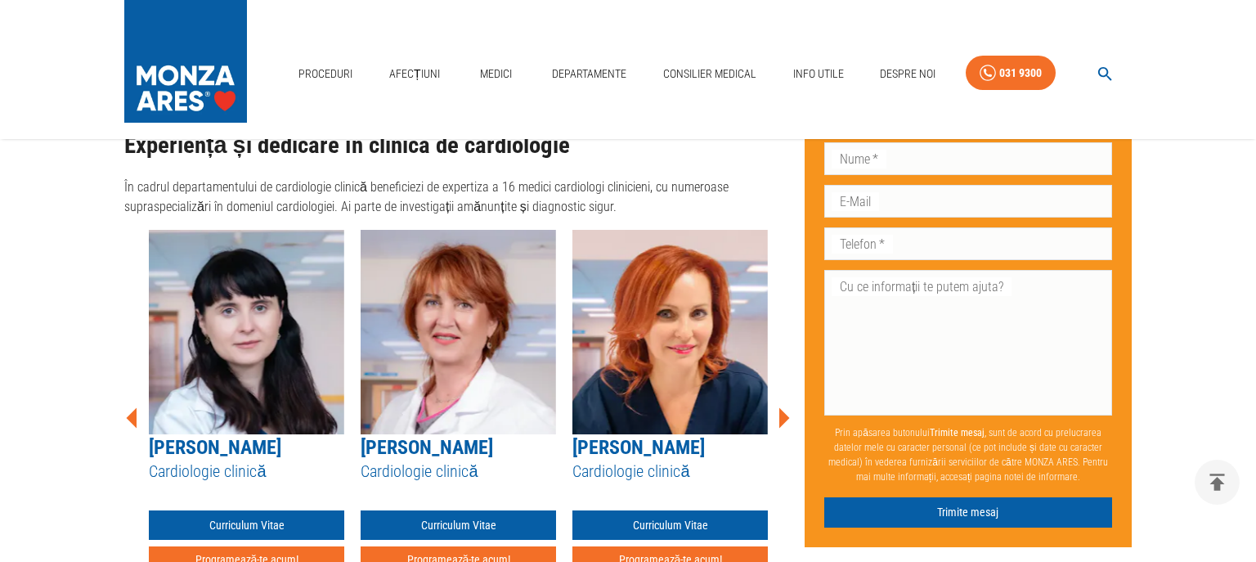
click at [783, 407] on icon at bounding box center [784, 417] width 11 height 20
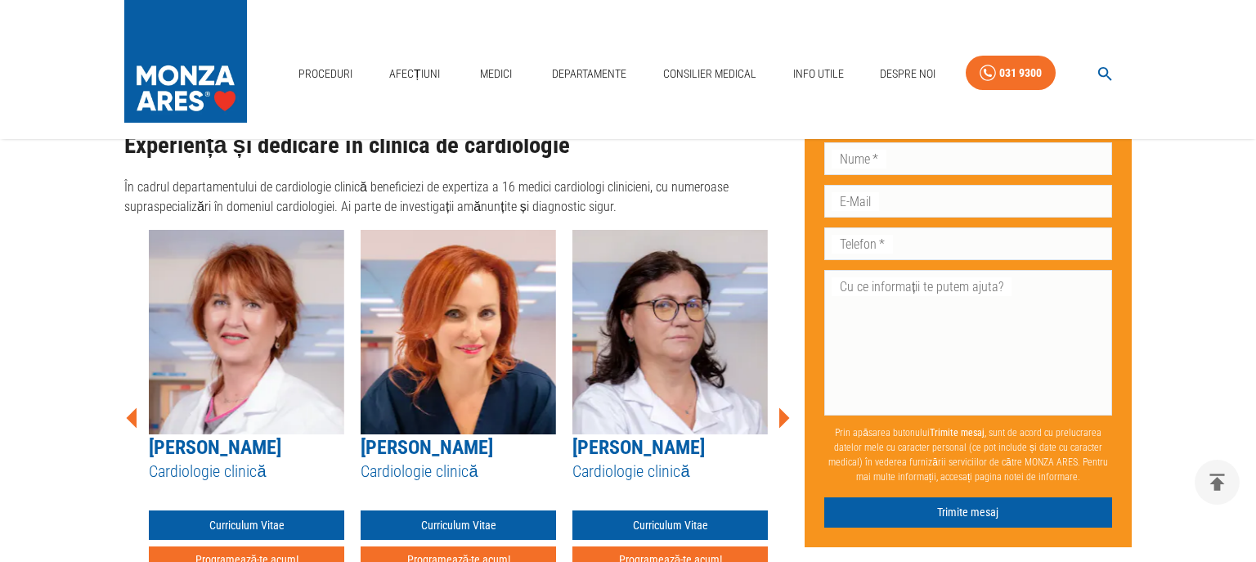
click at [783, 407] on icon at bounding box center [784, 417] width 11 height 20
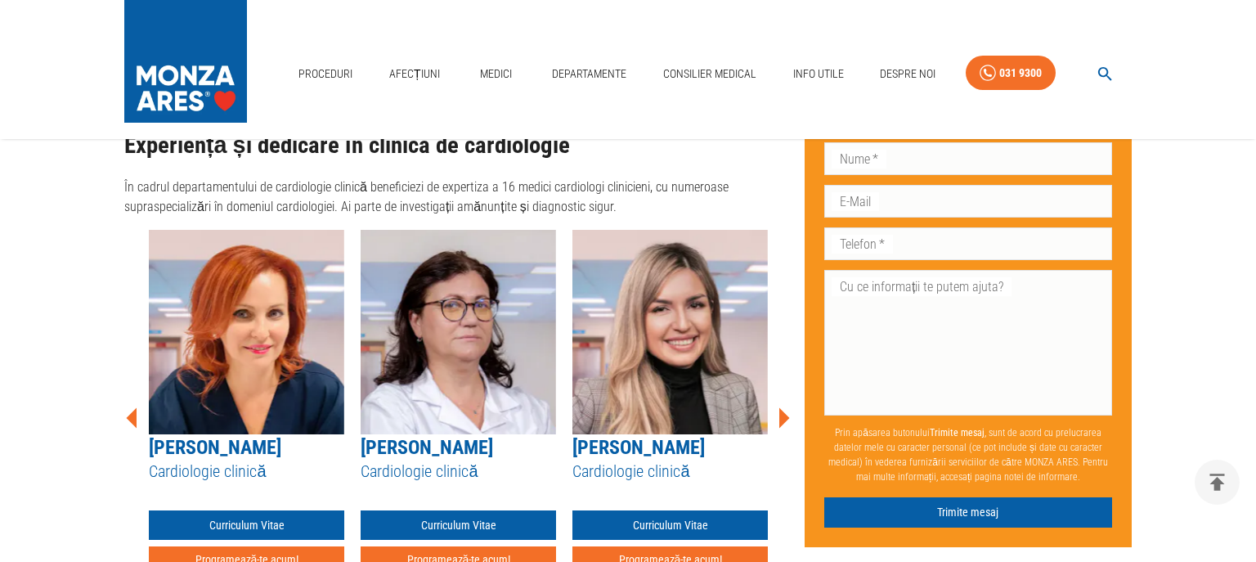
click at [783, 407] on icon at bounding box center [784, 417] width 11 height 20
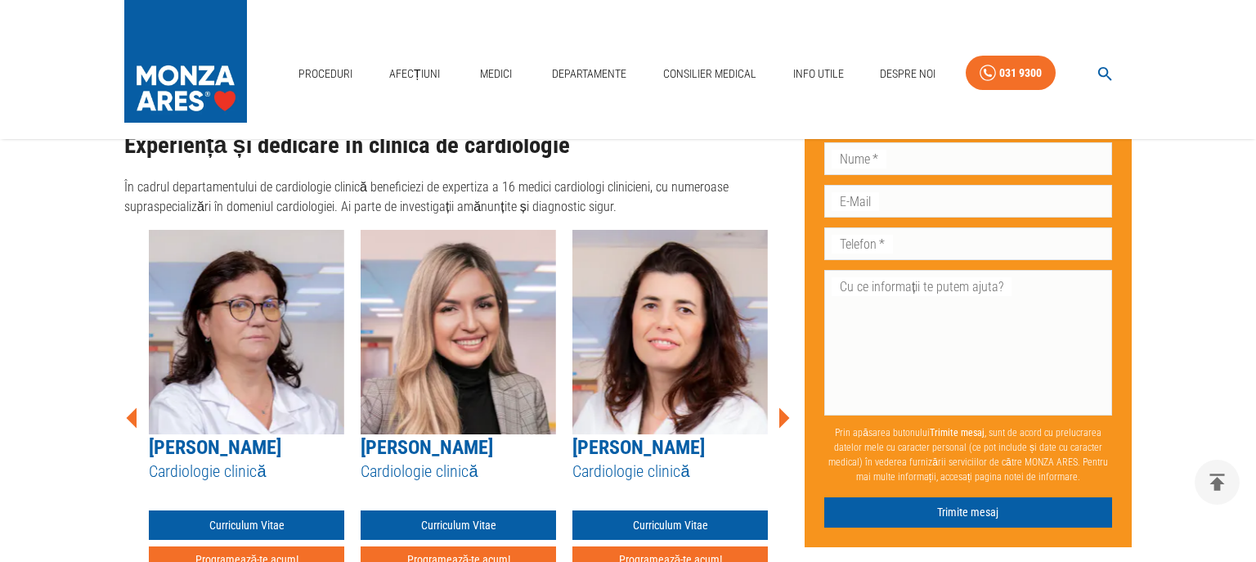
click at [783, 407] on icon at bounding box center [784, 417] width 11 height 20
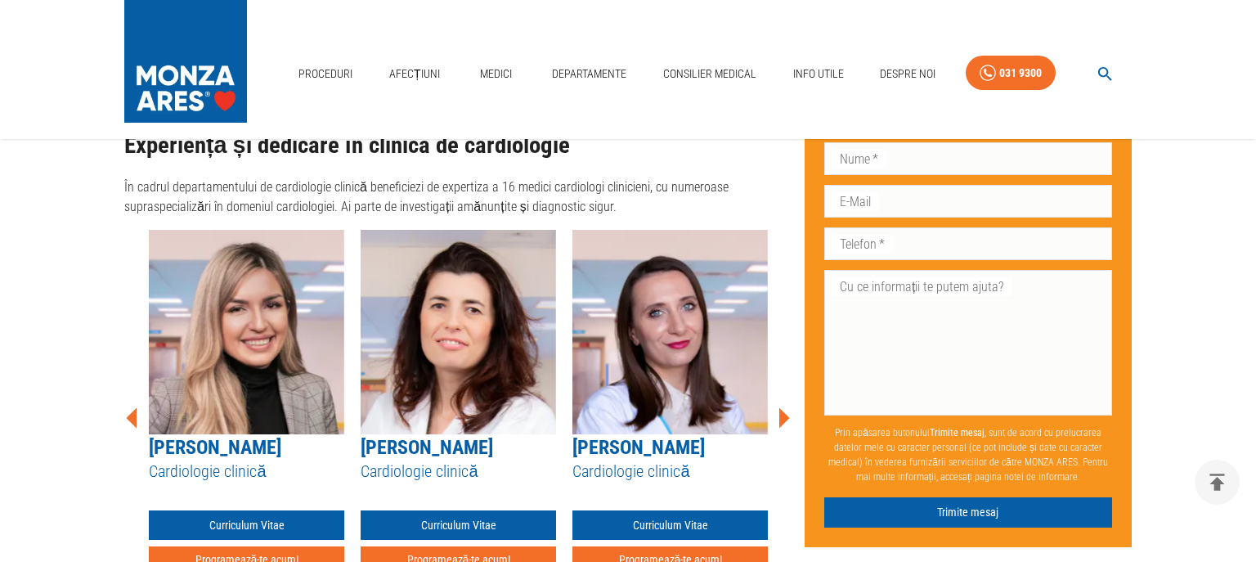
click at [783, 407] on icon at bounding box center [784, 417] width 11 height 20
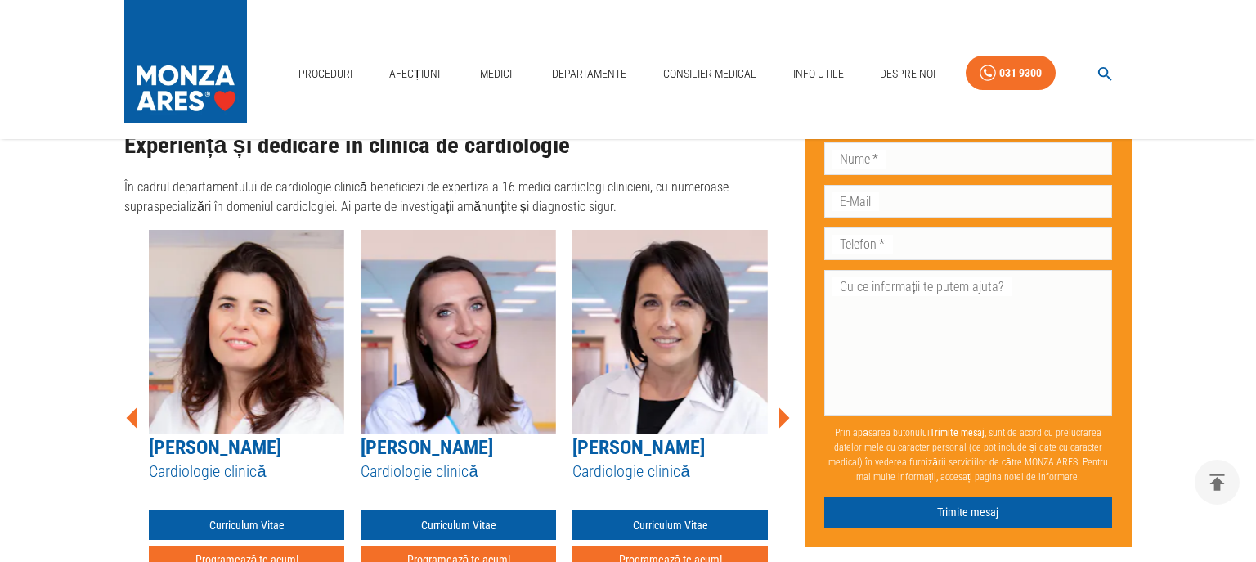
click at [783, 407] on icon at bounding box center [784, 417] width 11 height 20
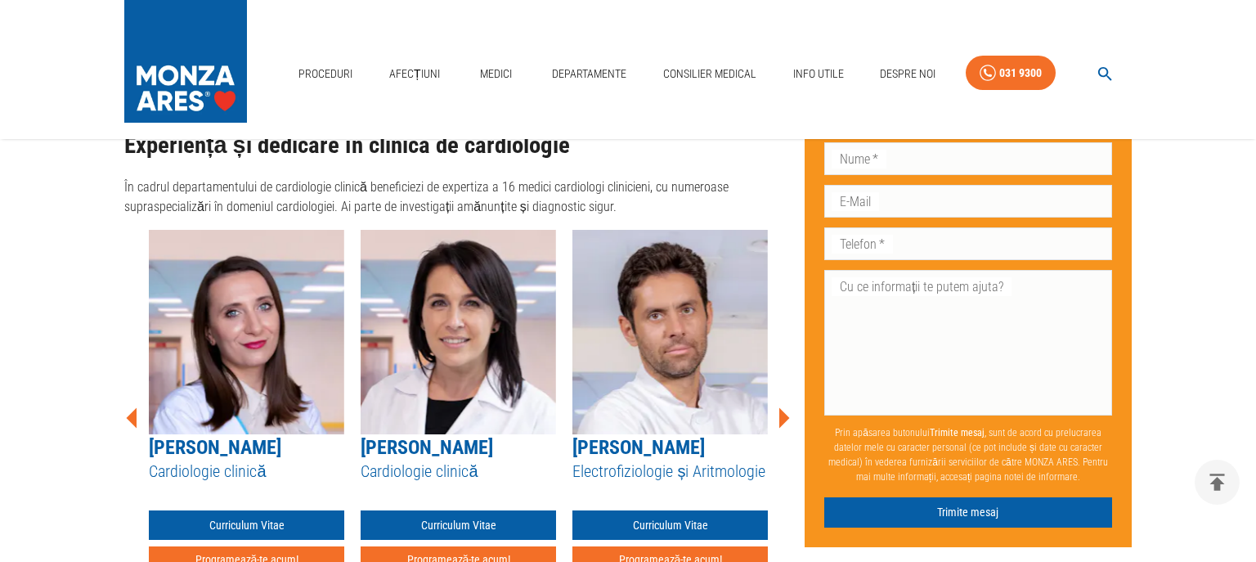
click at [783, 407] on icon at bounding box center [784, 417] width 11 height 20
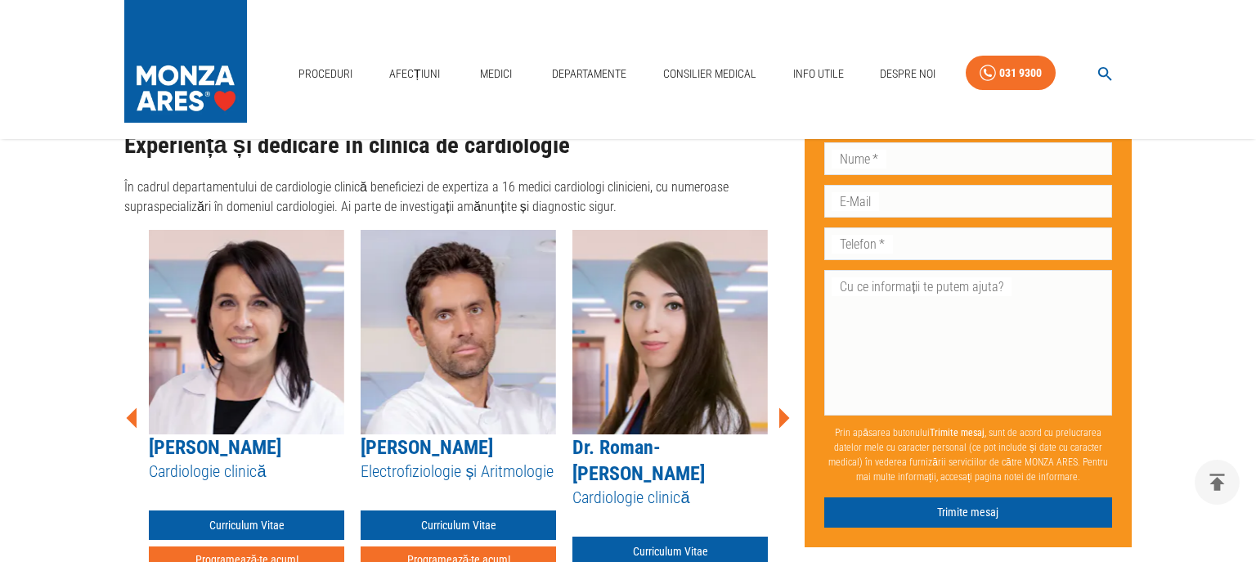
click at [783, 407] on icon at bounding box center [784, 417] width 11 height 20
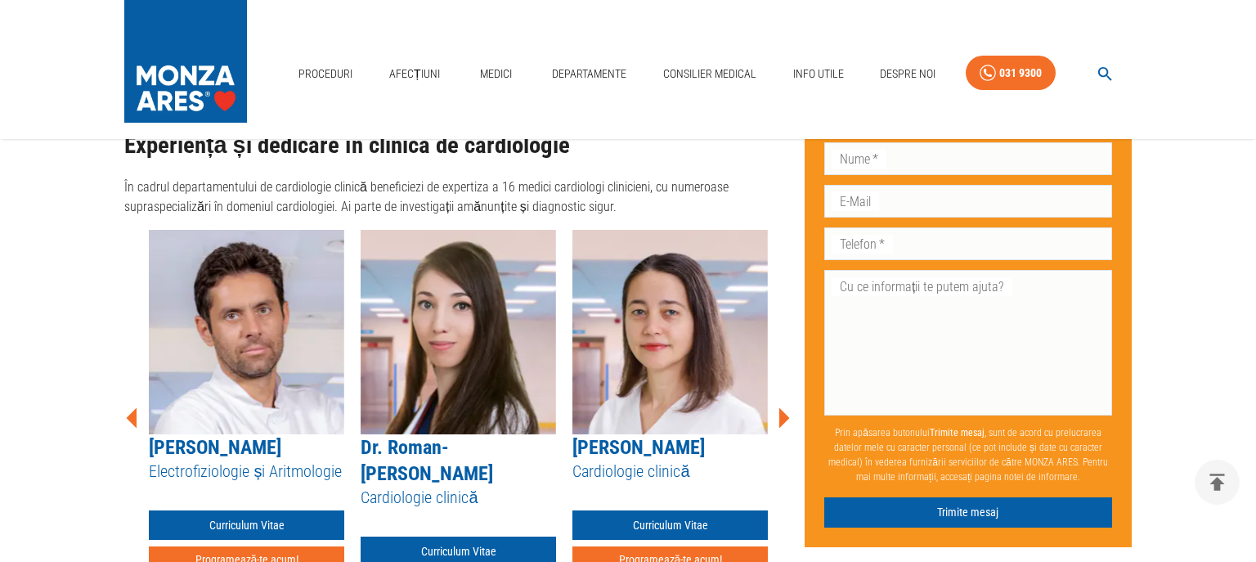
click at [783, 407] on icon at bounding box center [784, 417] width 11 height 20
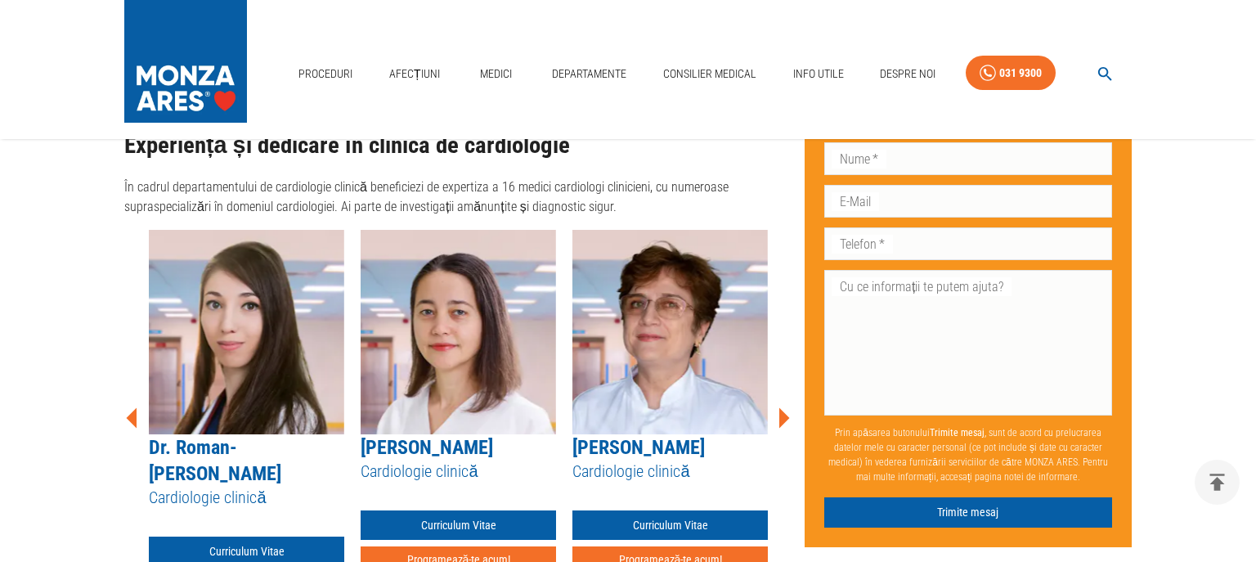
click at [783, 407] on icon at bounding box center [784, 417] width 11 height 20
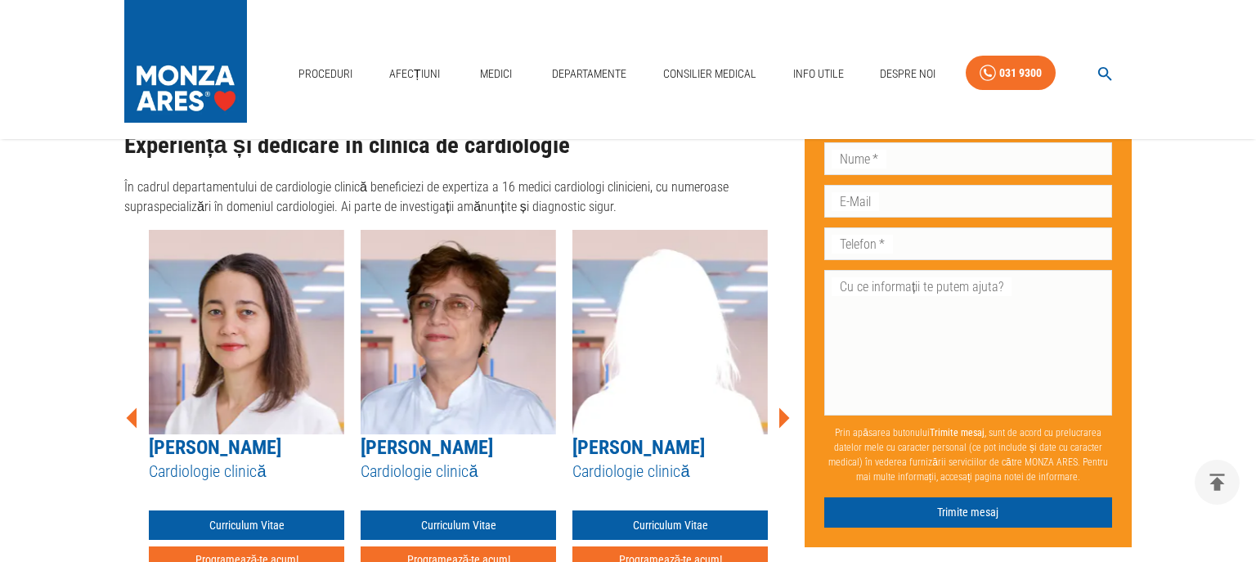
click at [783, 407] on icon at bounding box center [784, 417] width 11 height 20
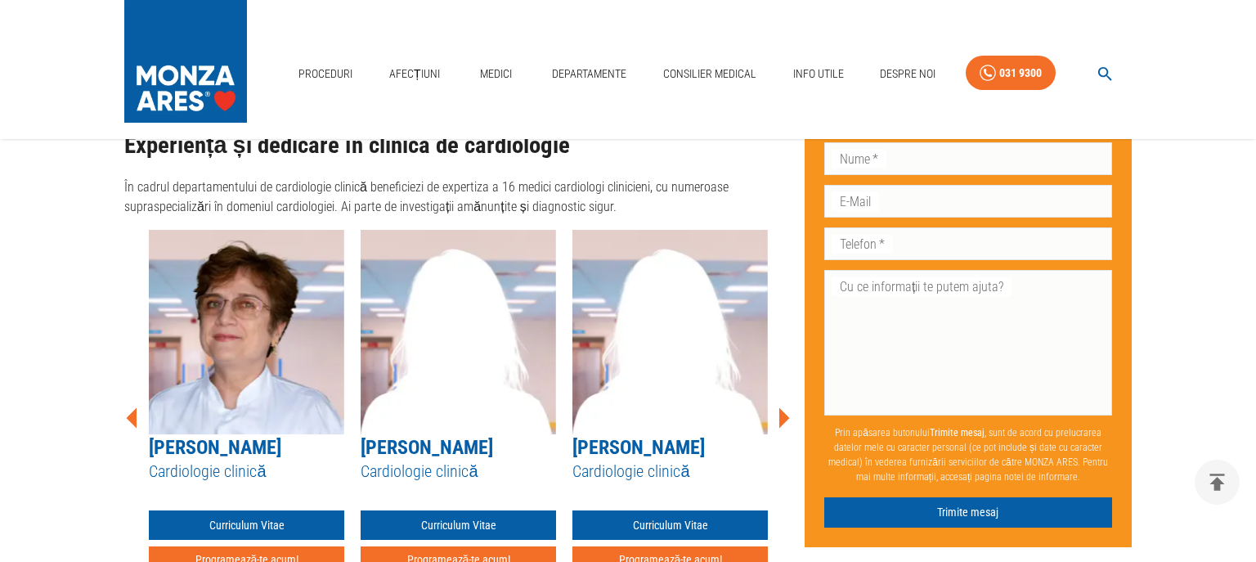
click at [783, 407] on icon at bounding box center [784, 417] width 11 height 20
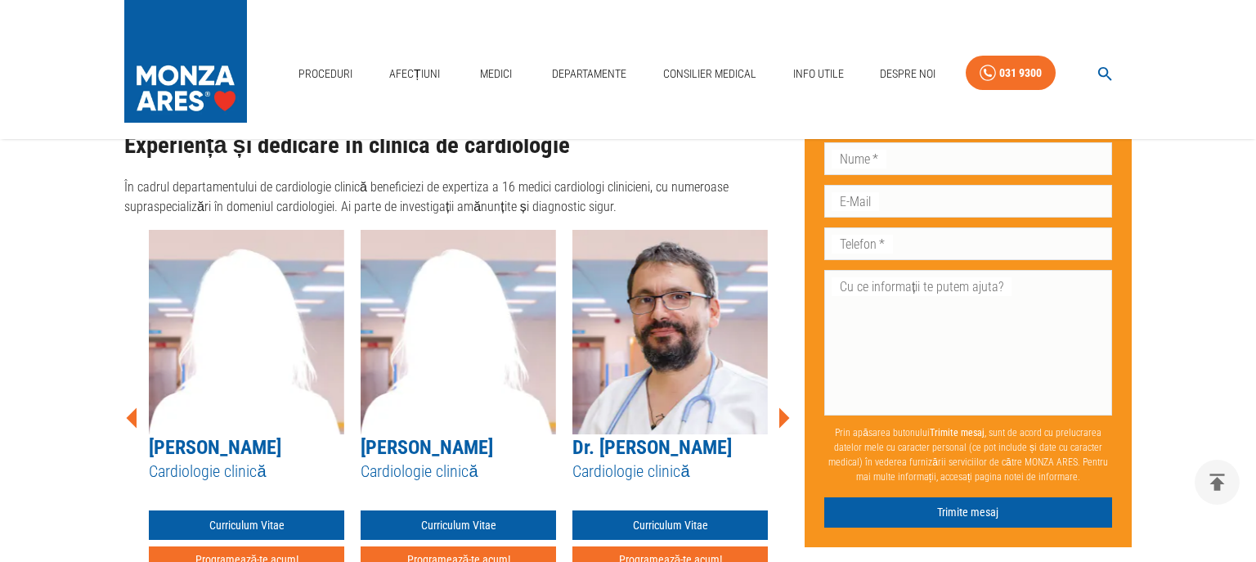
click at [783, 407] on icon at bounding box center [784, 417] width 11 height 20
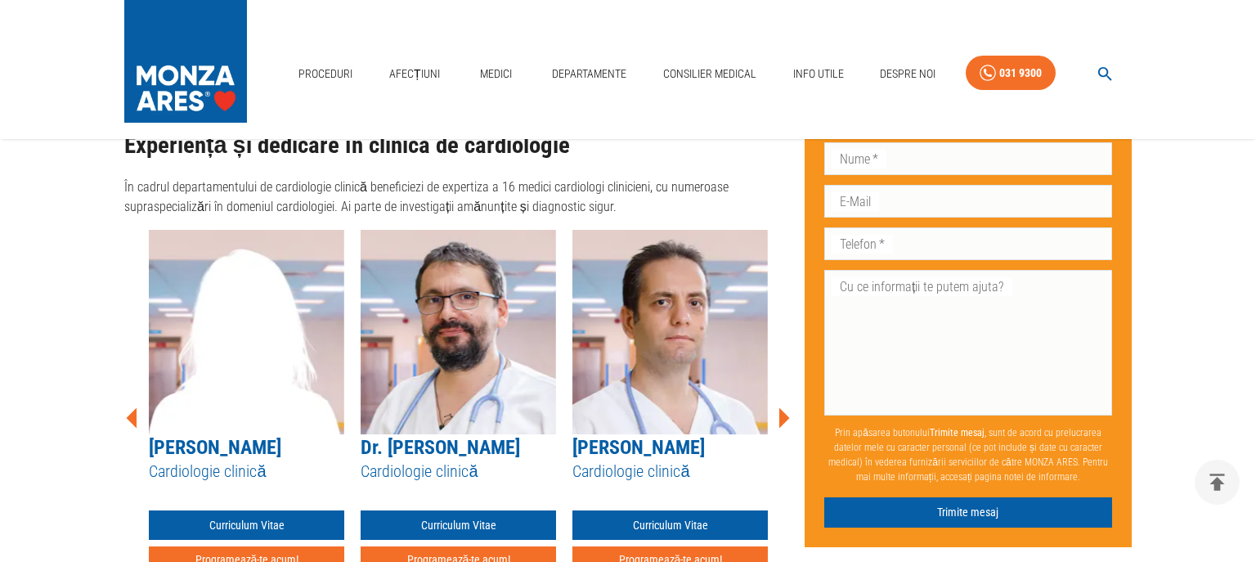
click at [783, 407] on icon at bounding box center [784, 417] width 11 height 20
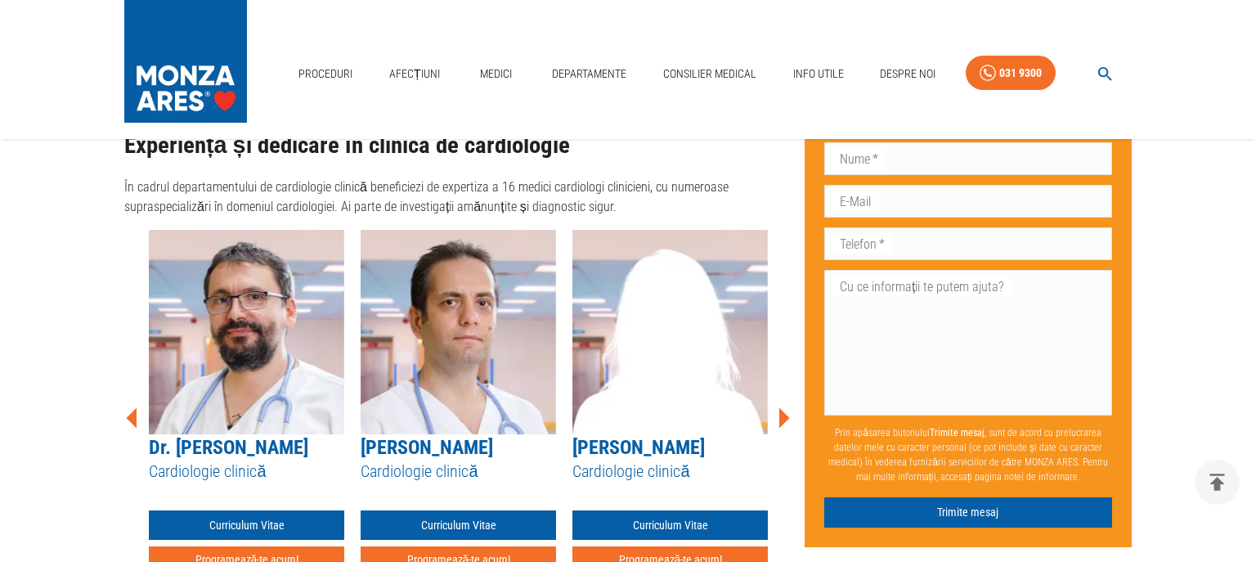
click at [783, 407] on icon at bounding box center [784, 417] width 11 height 20
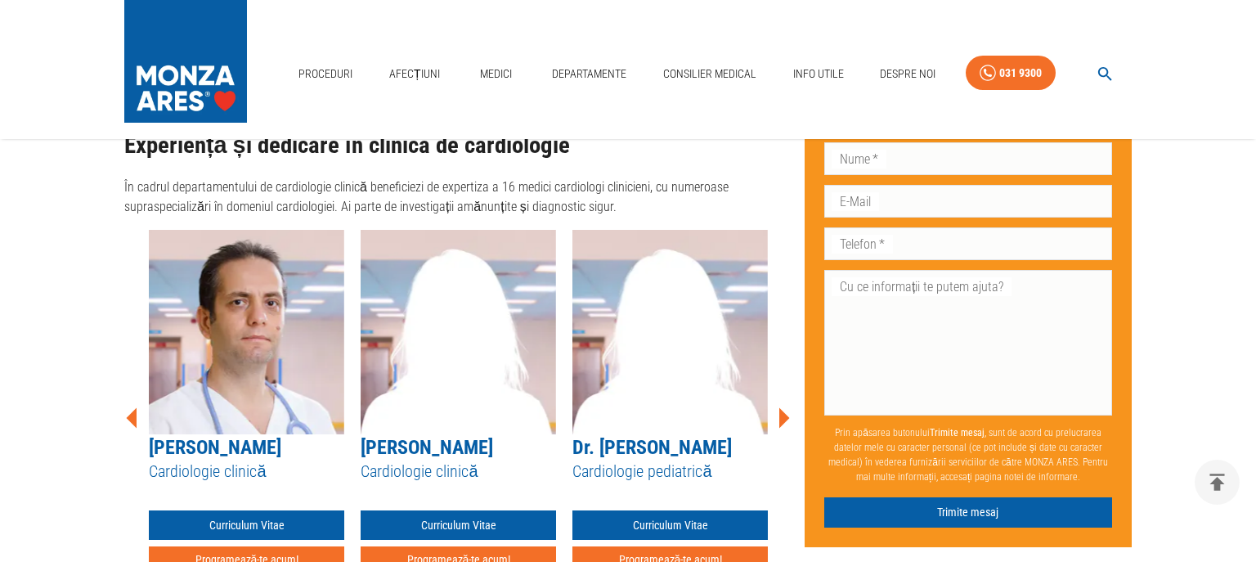
click at [783, 407] on icon at bounding box center [784, 417] width 11 height 20
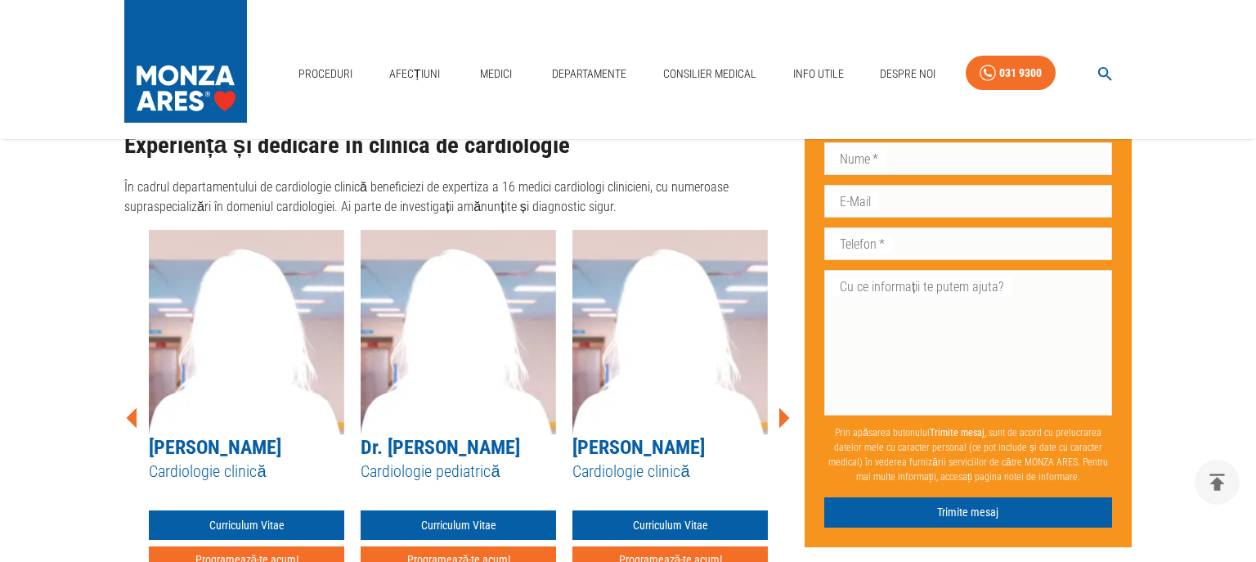
click at [783, 407] on icon at bounding box center [784, 417] width 11 height 20
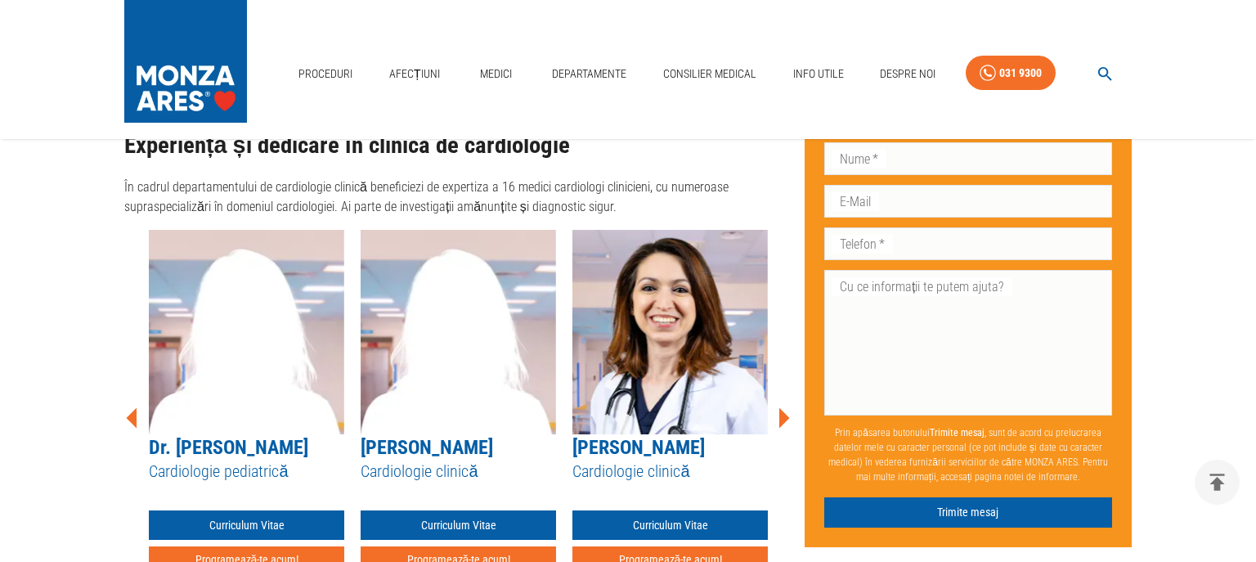
click at [783, 407] on icon at bounding box center [784, 417] width 11 height 20
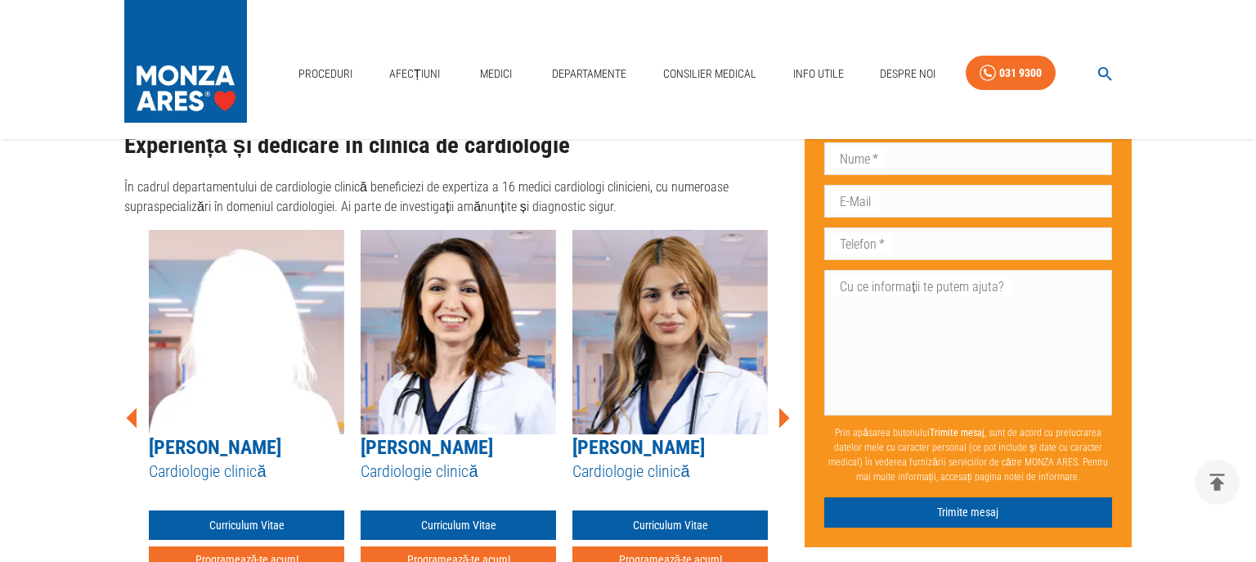
click at [783, 407] on icon at bounding box center [784, 417] width 11 height 20
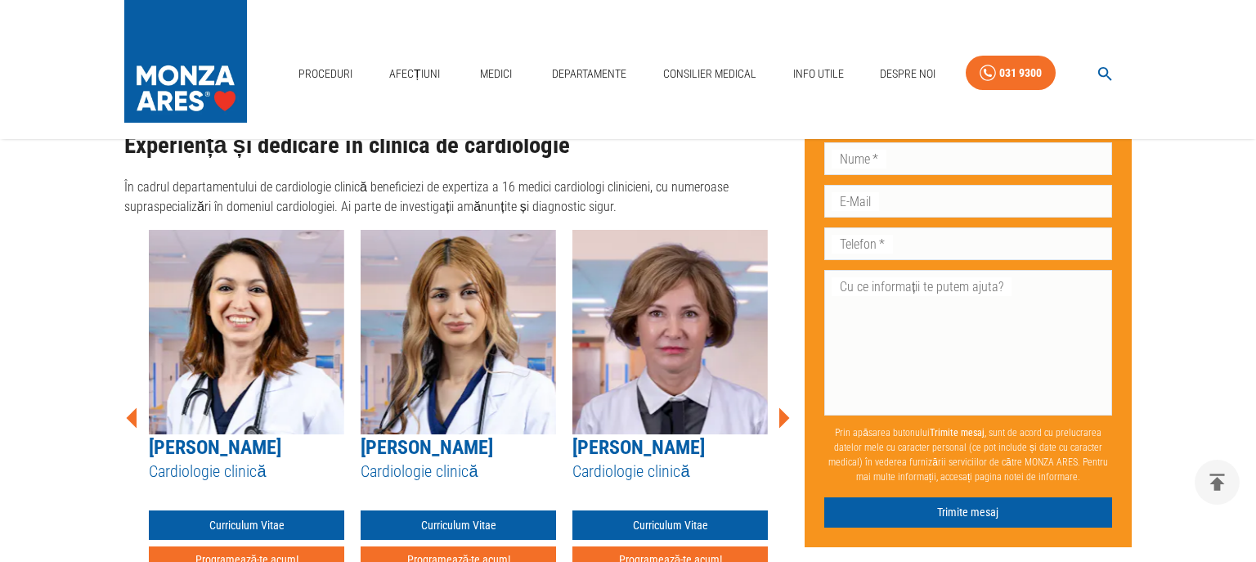
click at [787, 393] on icon at bounding box center [783, 417] width 49 height 49
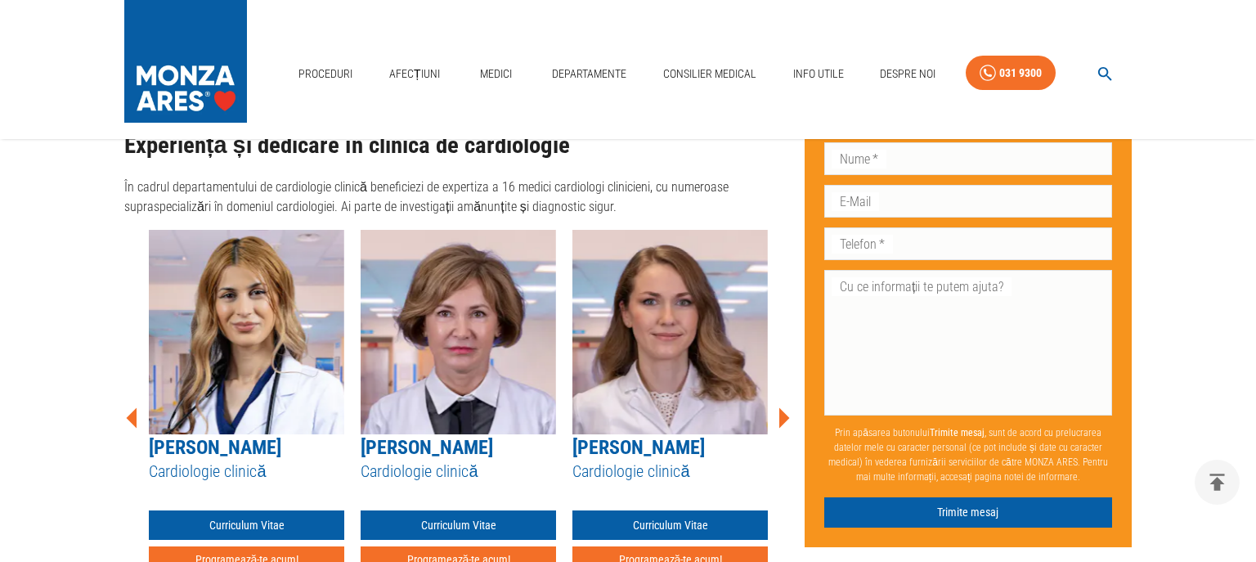
click at [787, 393] on icon at bounding box center [783, 417] width 49 height 49
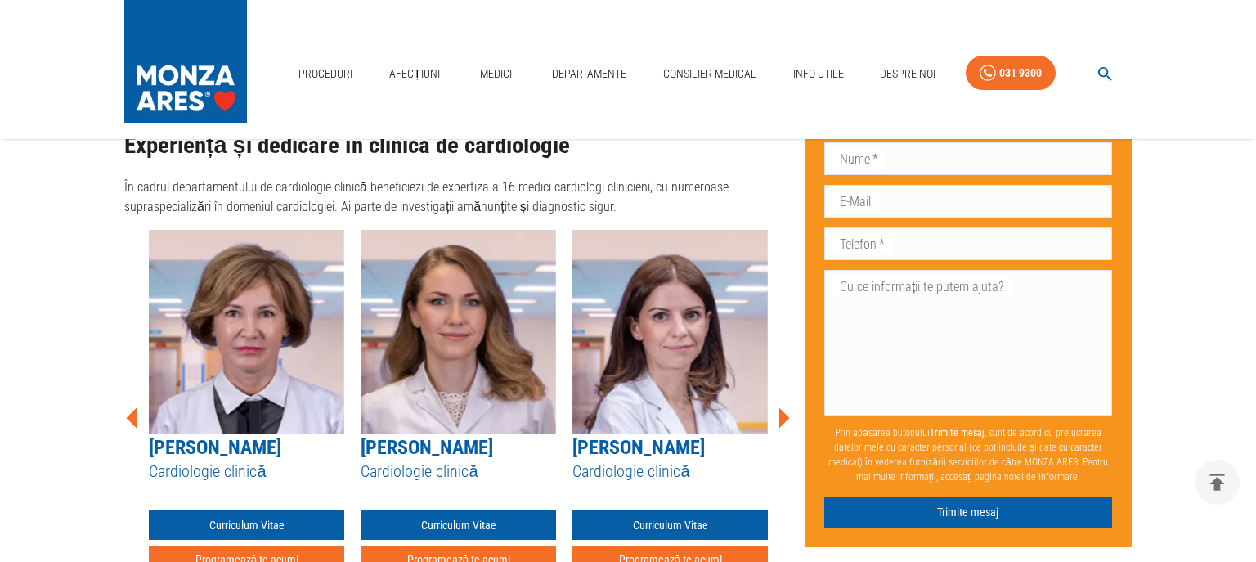
click at [787, 393] on icon at bounding box center [783, 417] width 49 height 49
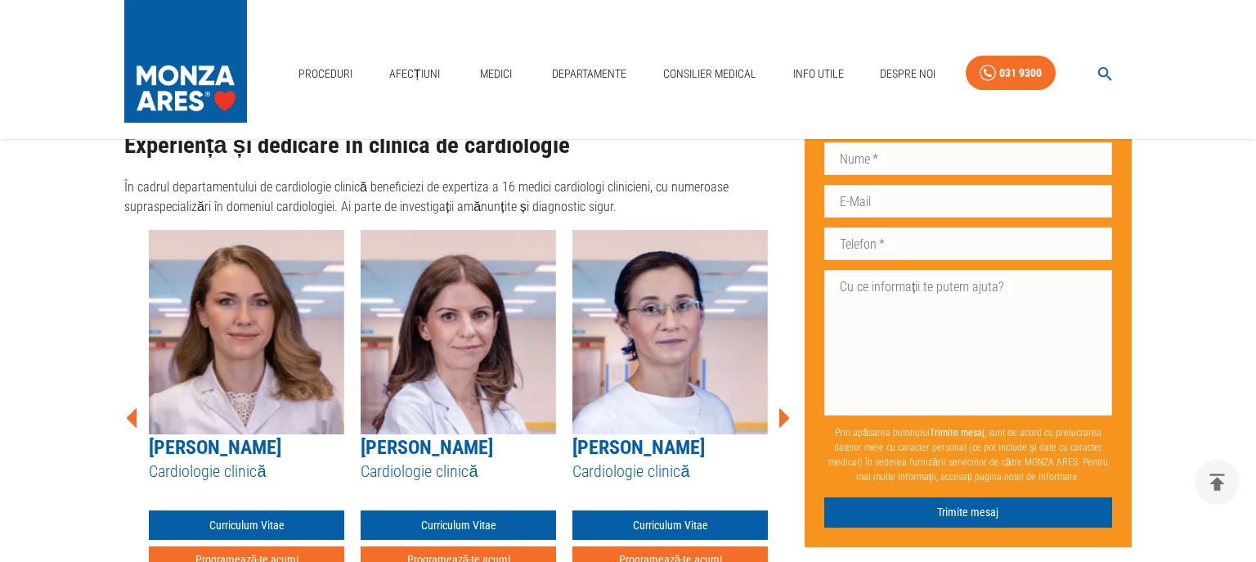
click at [787, 393] on icon at bounding box center [783, 417] width 49 height 49
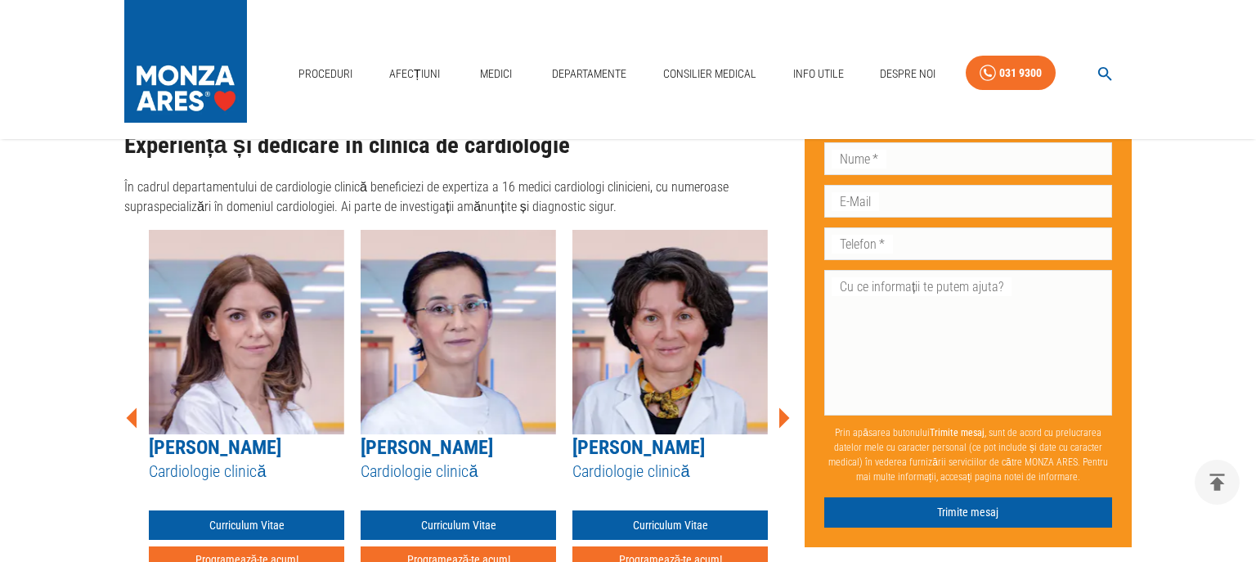
click at [787, 393] on icon at bounding box center [783, 417] width 49 height 49
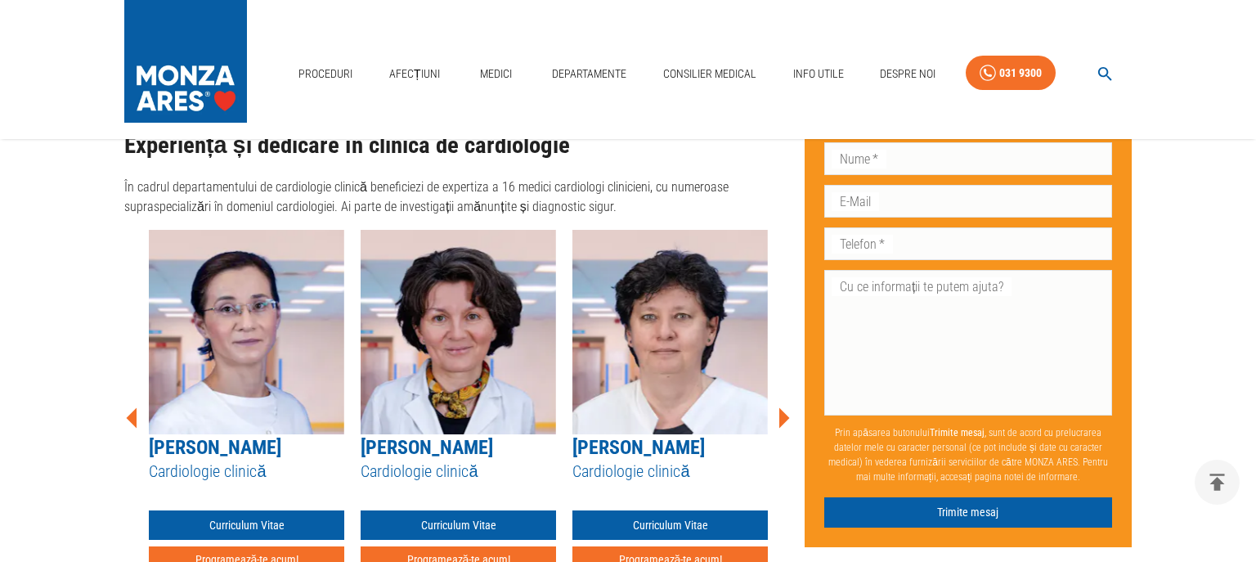
click at [787, 393] on icon at bounding box center [783, 417] width 49 height 49
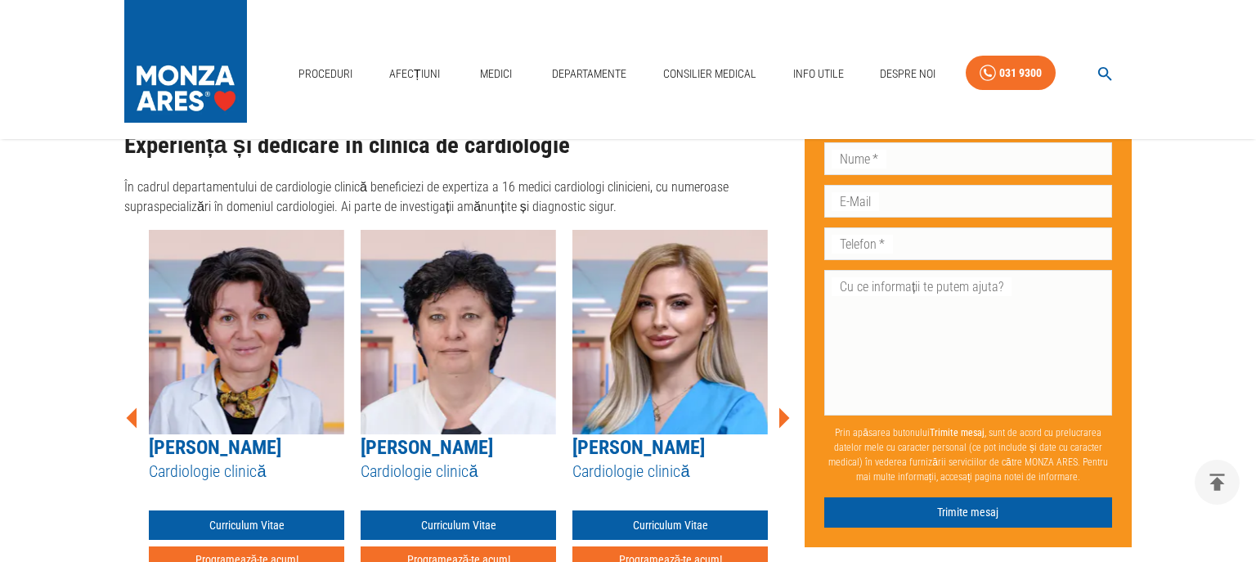
click at [787, 393] on icon at bounding box center [783, 417] width 49 height 49
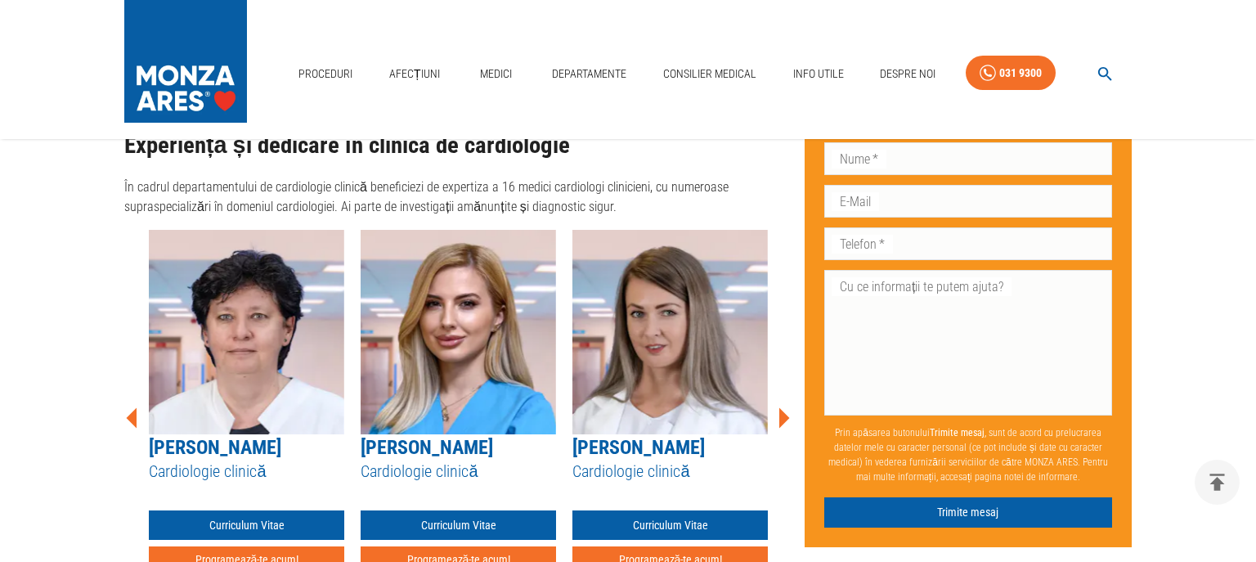
click at [787, 393] on icon at bounding box center [783, 417] width 49 height 49
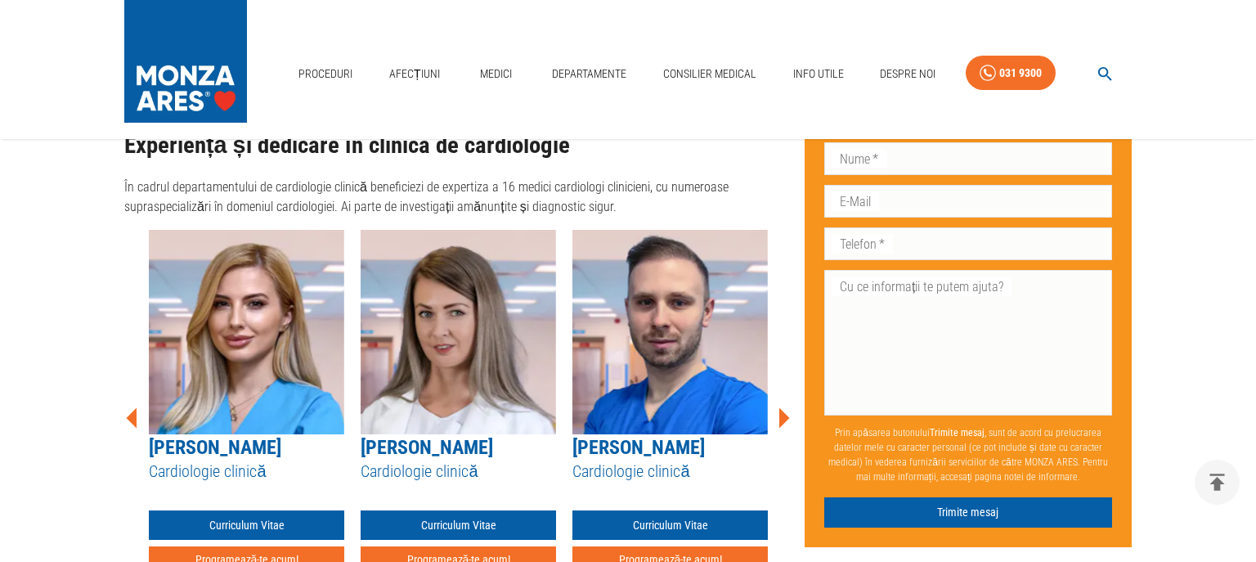
click at [787, 393] on icon at bounding box center [783, 417] width 49 height 49
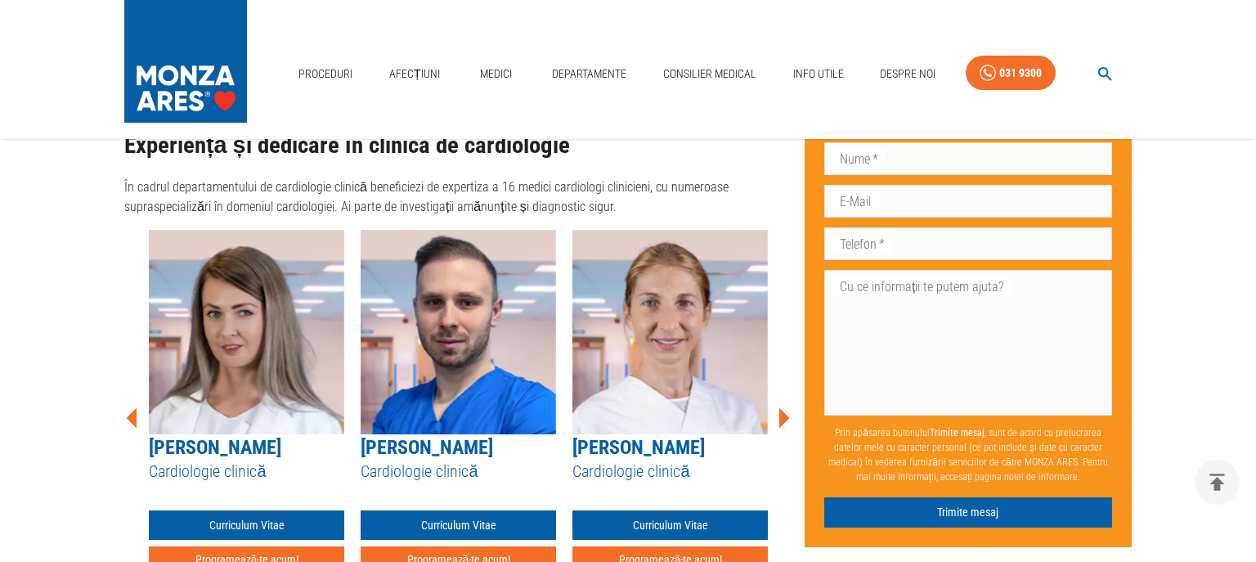
click at [787, 393] on icon at bounding box center [783, 417] width 49 height 49
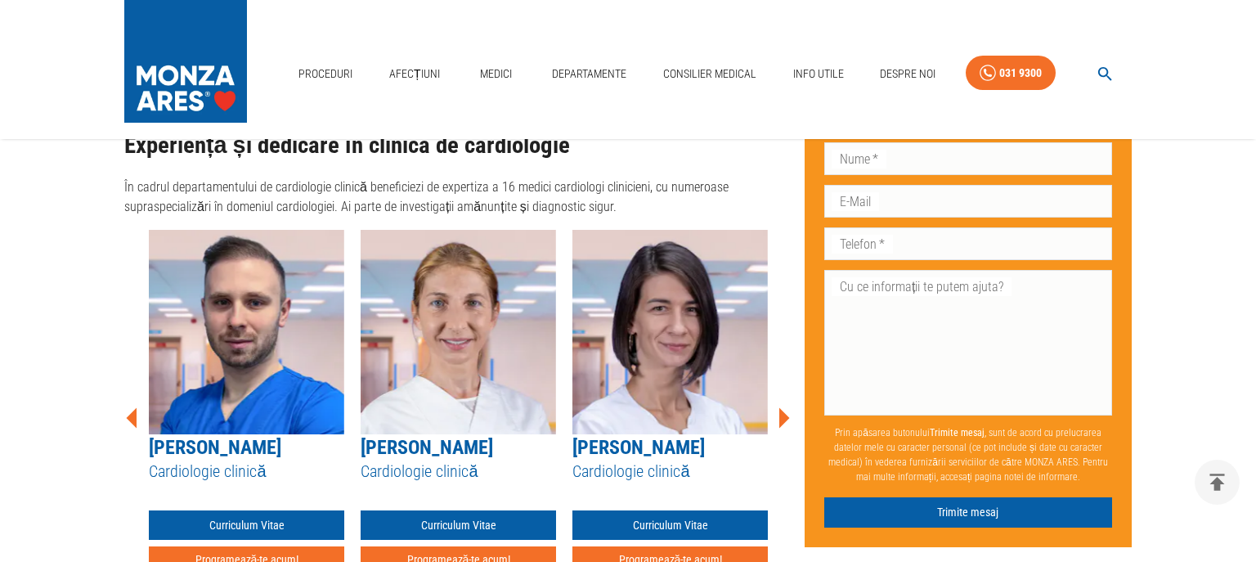
click at [787, 393] on icon at bounding box center [783, 417] width 49 height 49
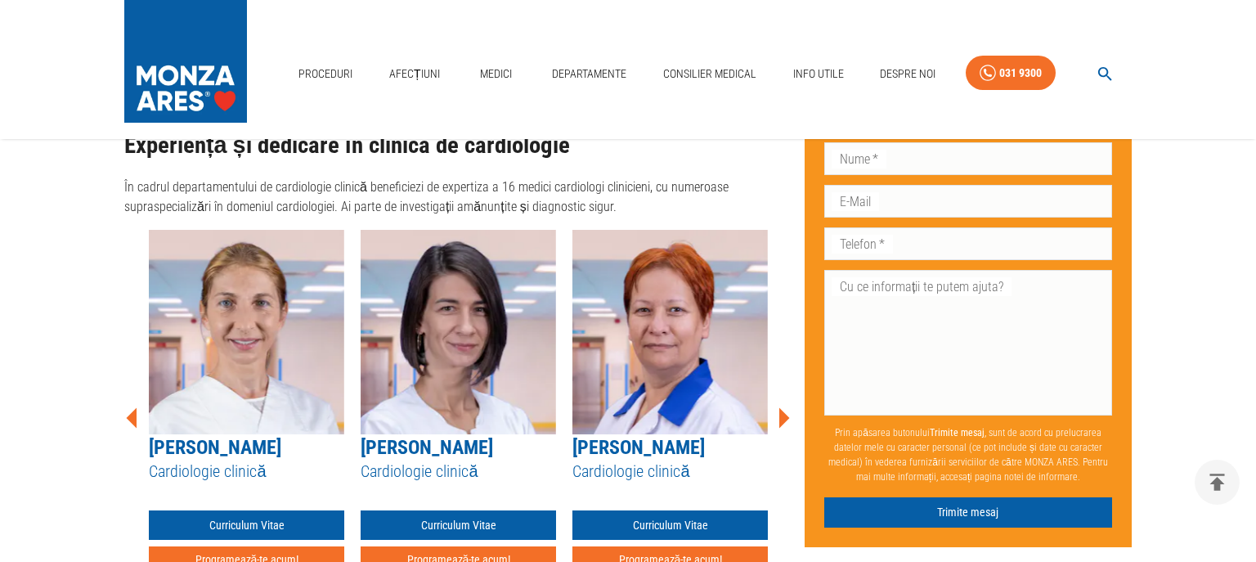
click at [787, 393] on icon at bounding box center [783, 417] width 49 height 49
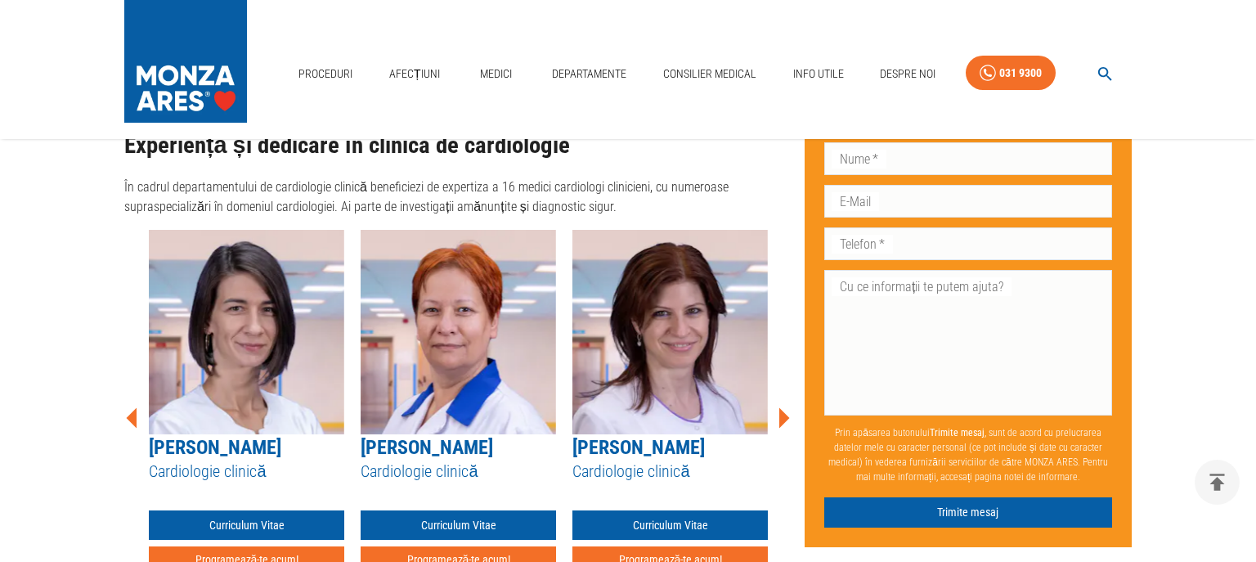
click at [787, 393] on icon at bounding box center [783, 417] width 49 height 49
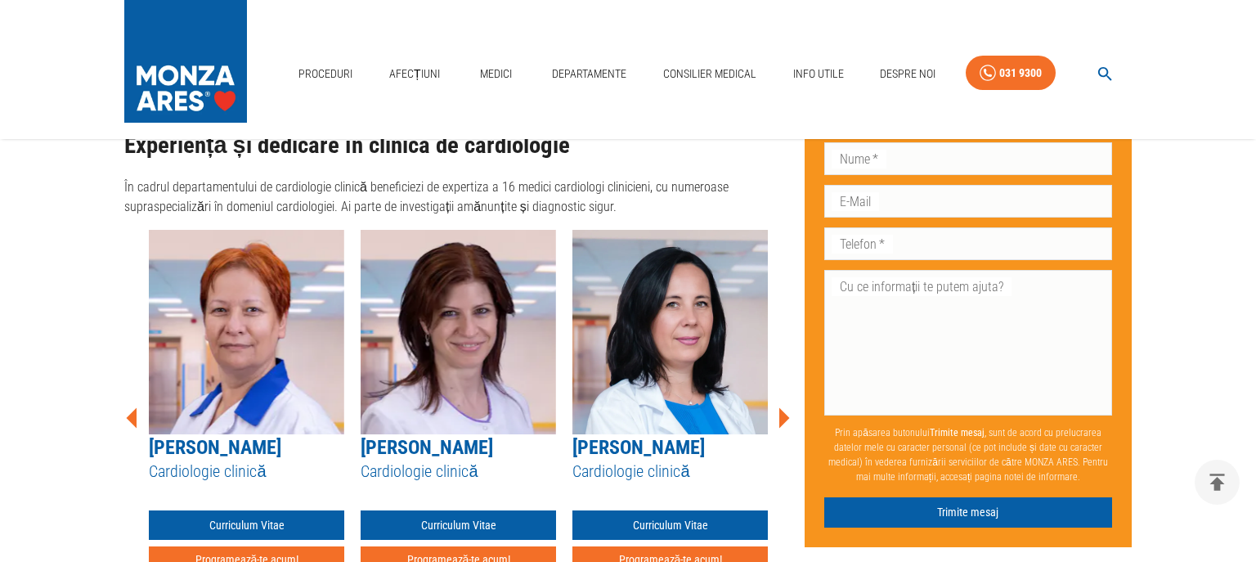
click at [787, 393] on icon at bounding box center [783, 417] width 49 height 49
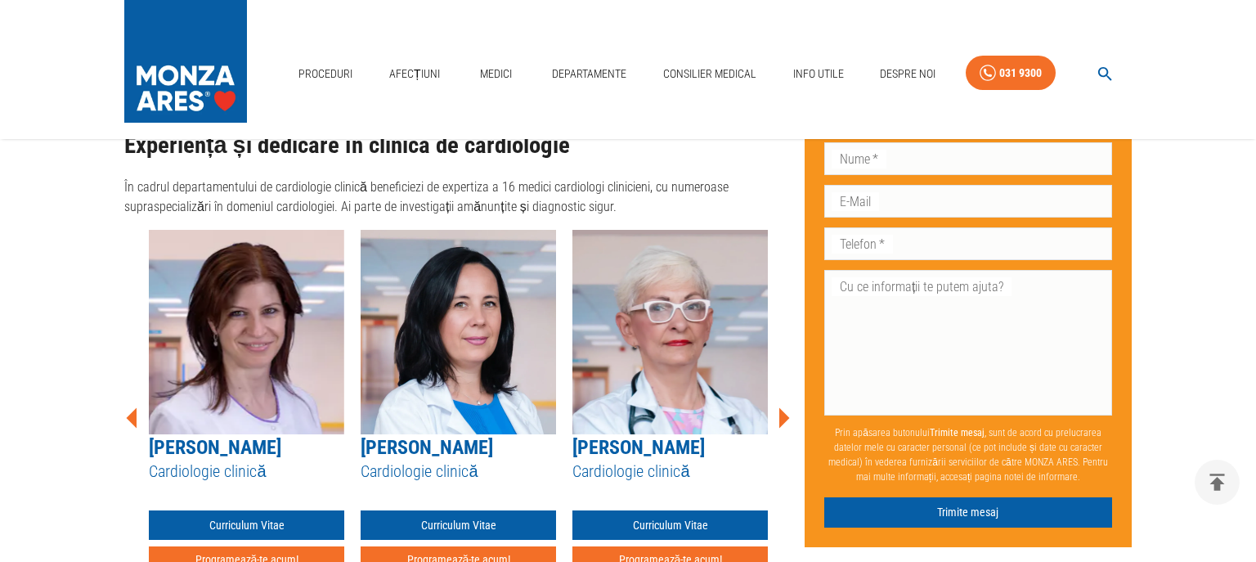
click at [787, 393] on icon at bounding box center [783, 417] width 49 height 49
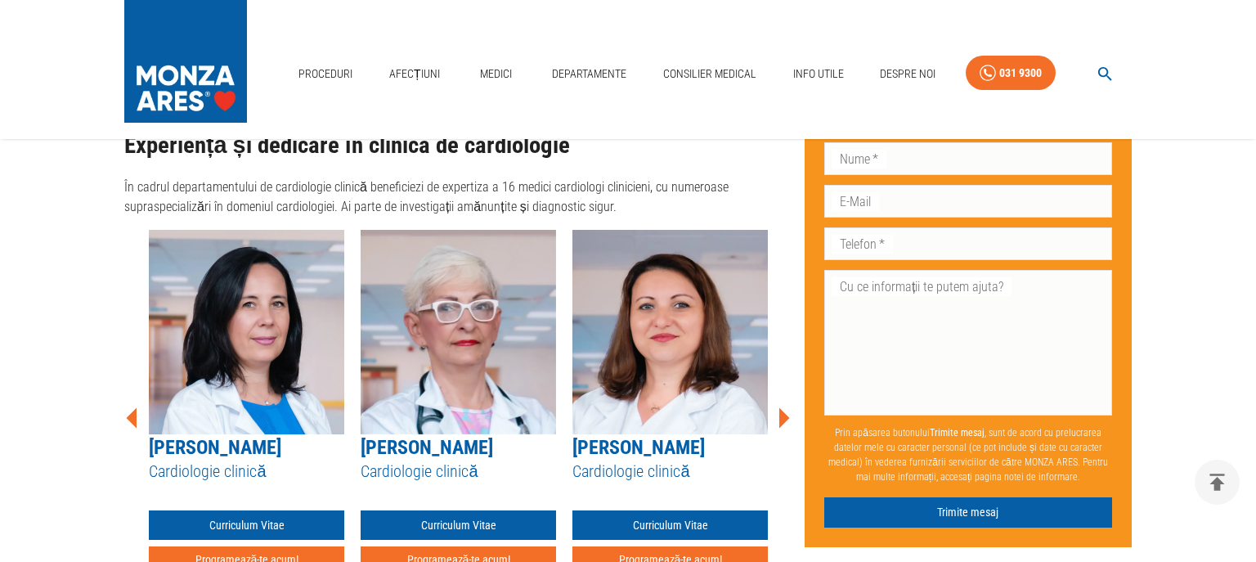
click at [787, 393] on icon at bounding box center [783, 417] width 49 height 49
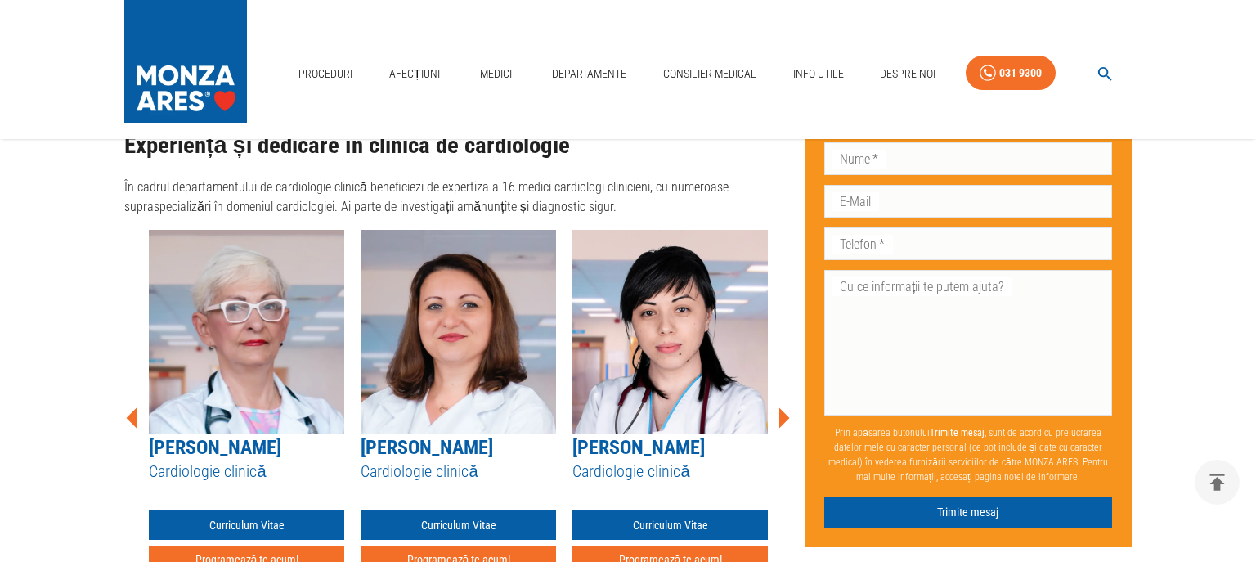
click at [787, 393] on icon at bounding box center [783, 417] width 49 height 49
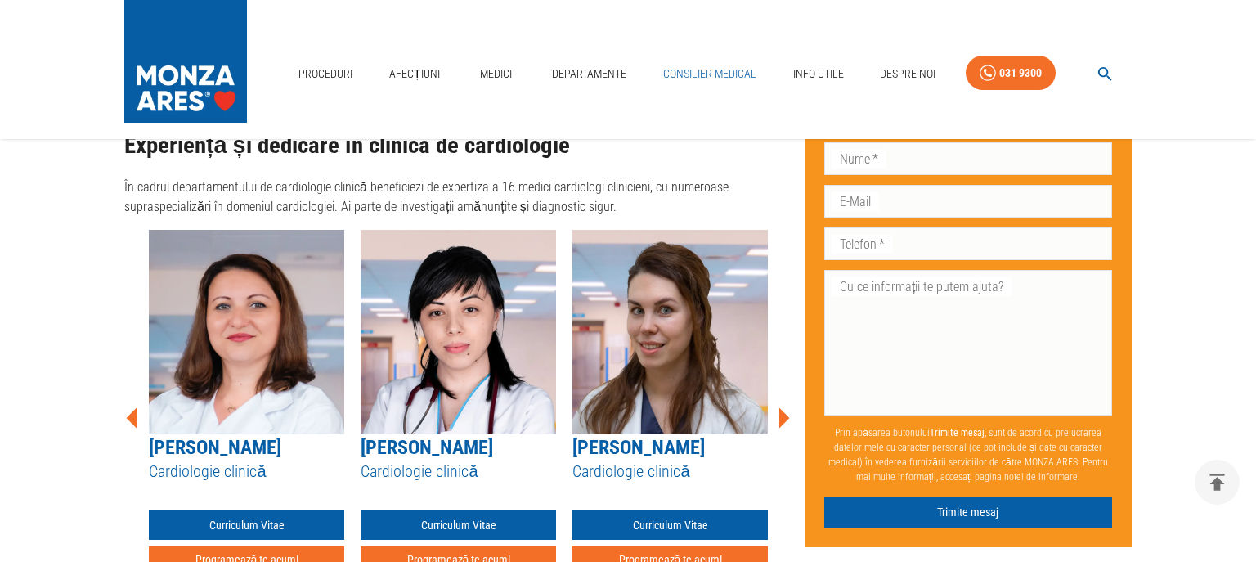
scroll to position [863, 0]
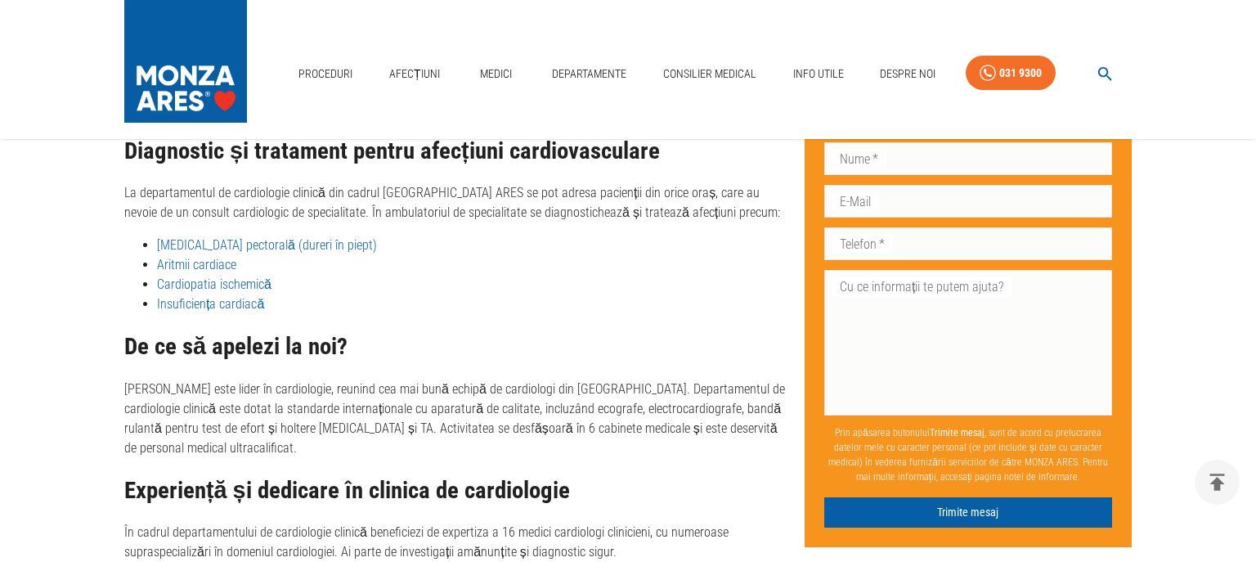
click at [1106, 73] on icon "button" at bounding box center [1105, 74] width 19 height 19
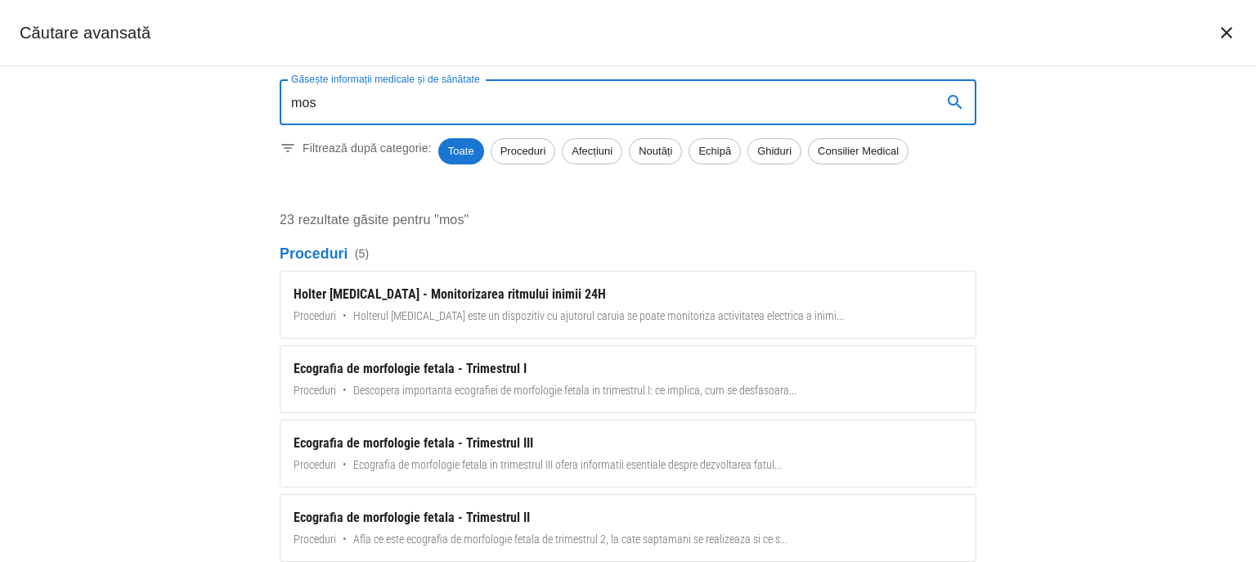
type input "mos"
